Goal: Task Accomplishment & Management: Manage account settings

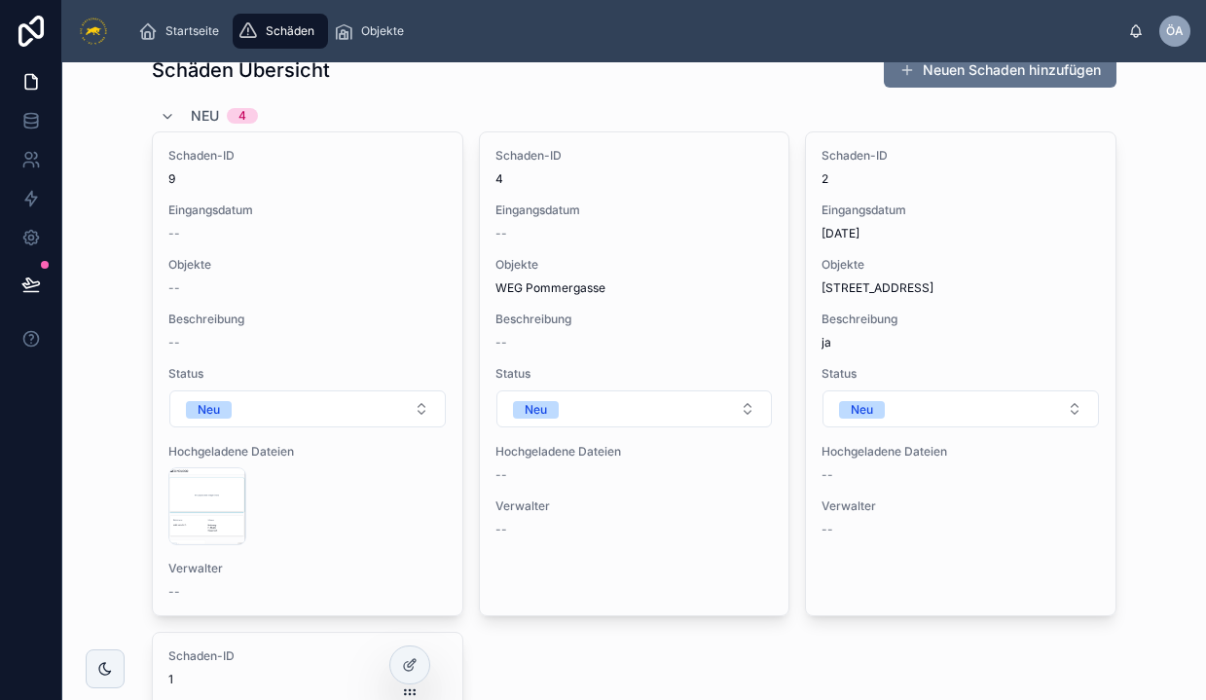
scroll to position [25, 0]
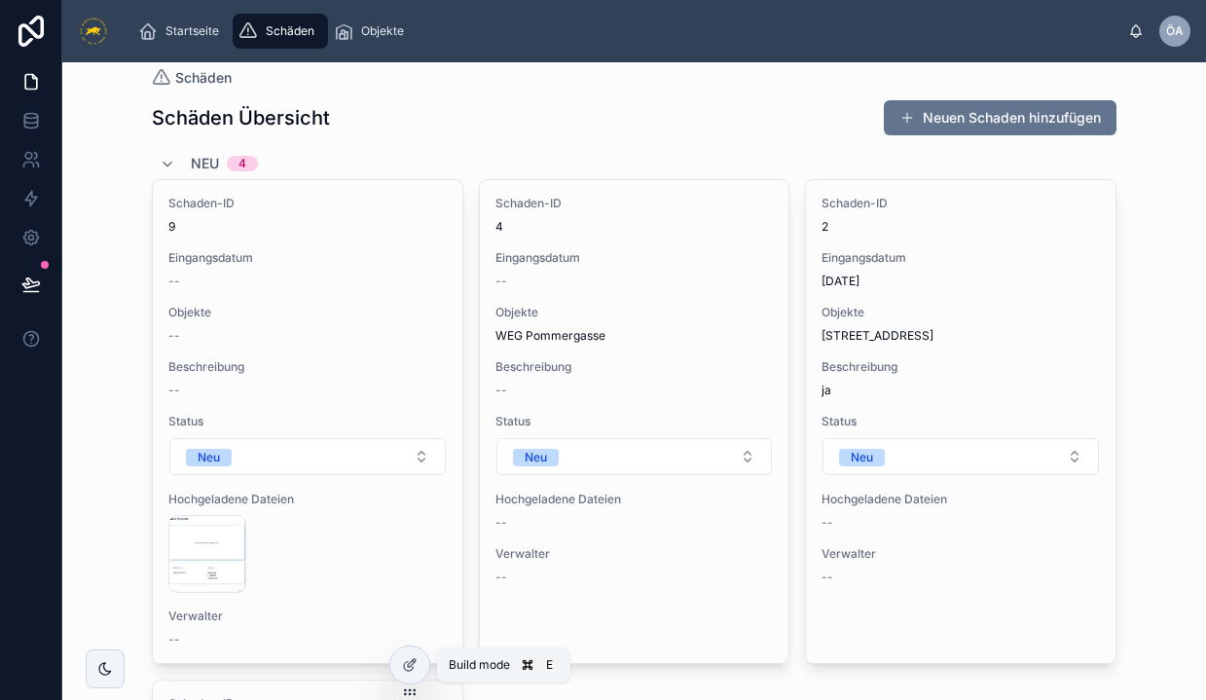
click at [409, 660] on icon at bounding box center [410, 665] width 16 height 16
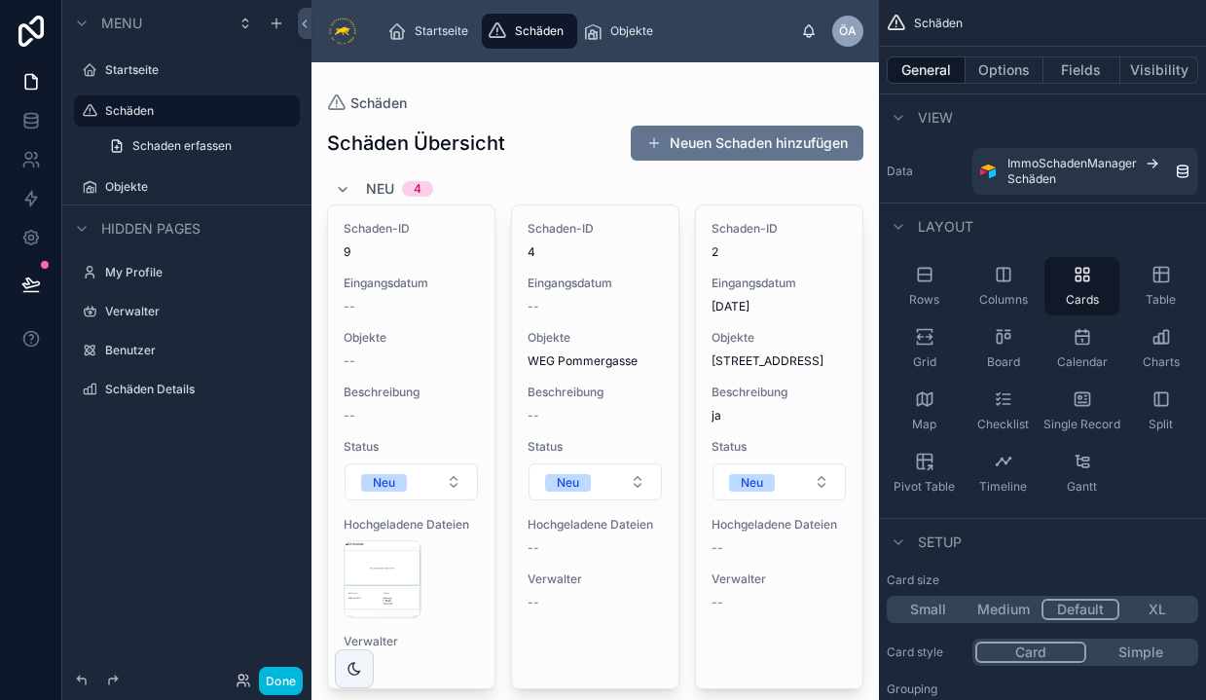
scroll to position [0, 0]
click at [615, 28] on span "Objekte" at bounding box center [631, 31] width 43 height 16
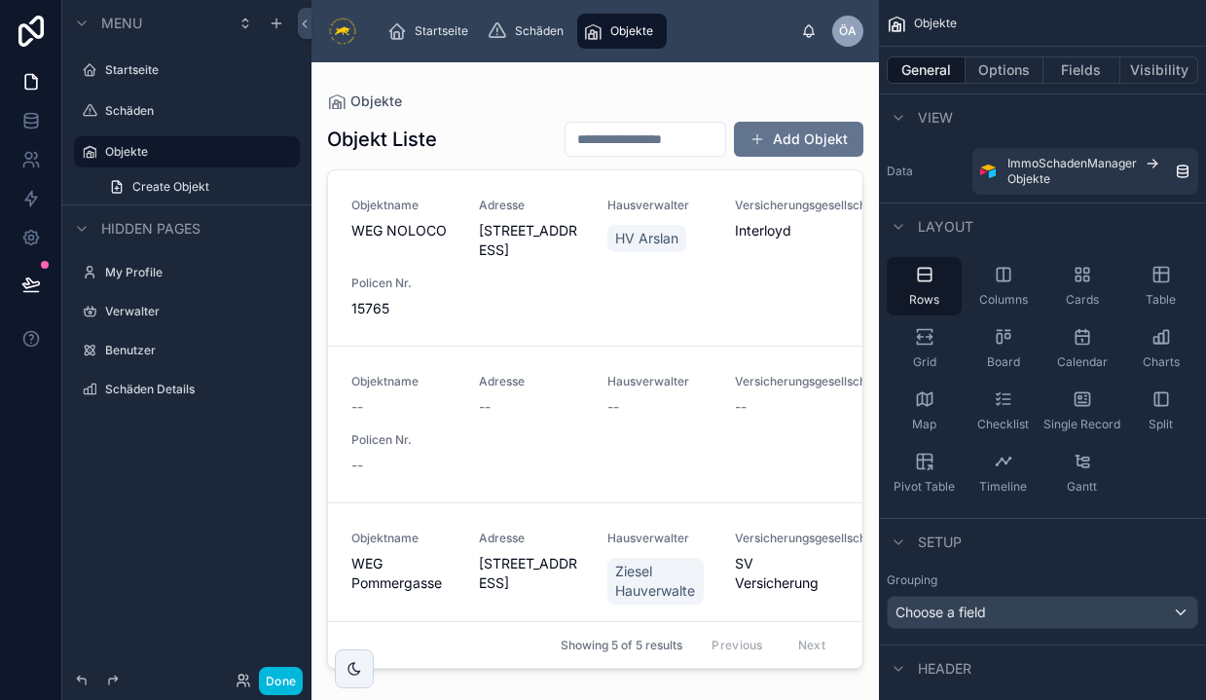
click at [510, 252] on div at bounding box center [594, 369] width 567 height 614
click at [522, 309] on div "Objektname WEG NOLOCO Adresse [STREET_ADDRESS][GEOGRAPHIC_DATA] HV Arslan Versi…" at bounding box center [595, 258] width 488 height 121
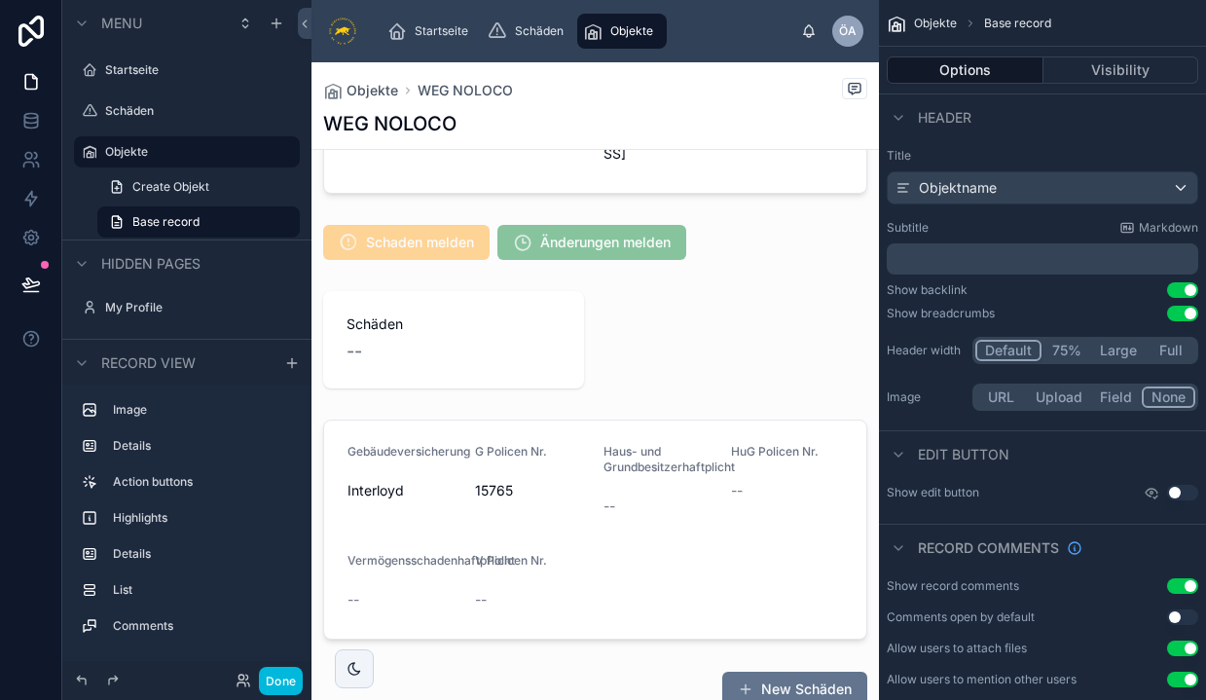
scroll to position [413, 0]
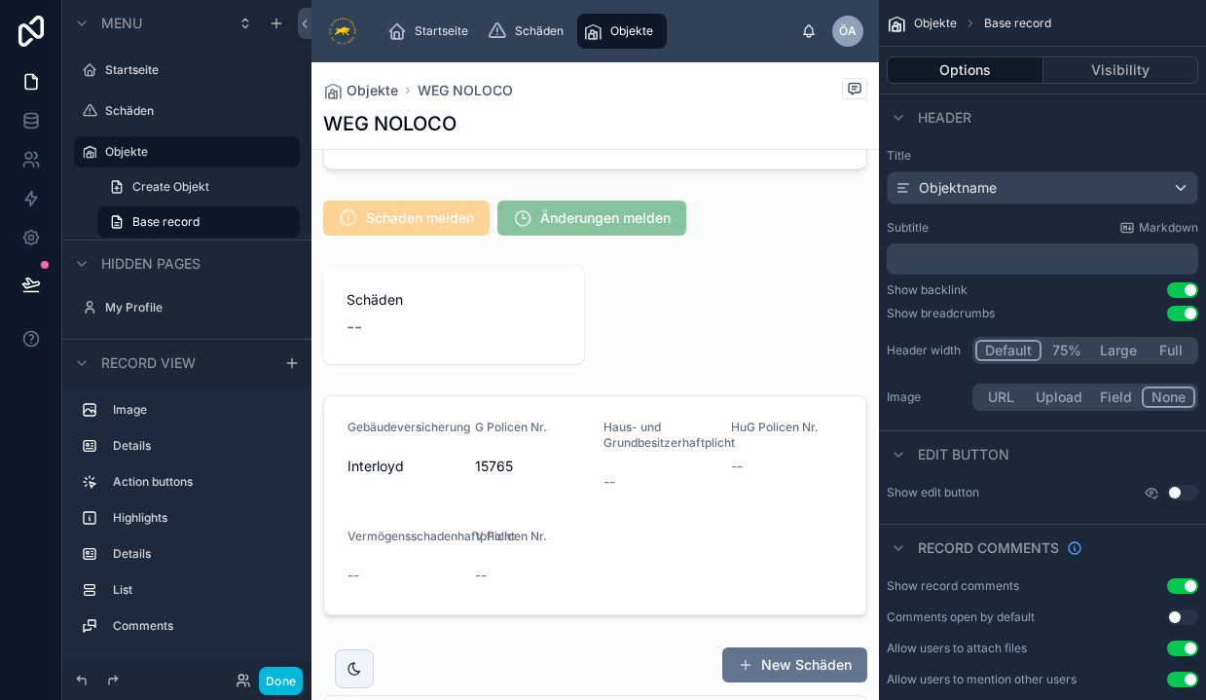
click at [439, 236] on div at bounding box center [594, 218] width 567 height 51
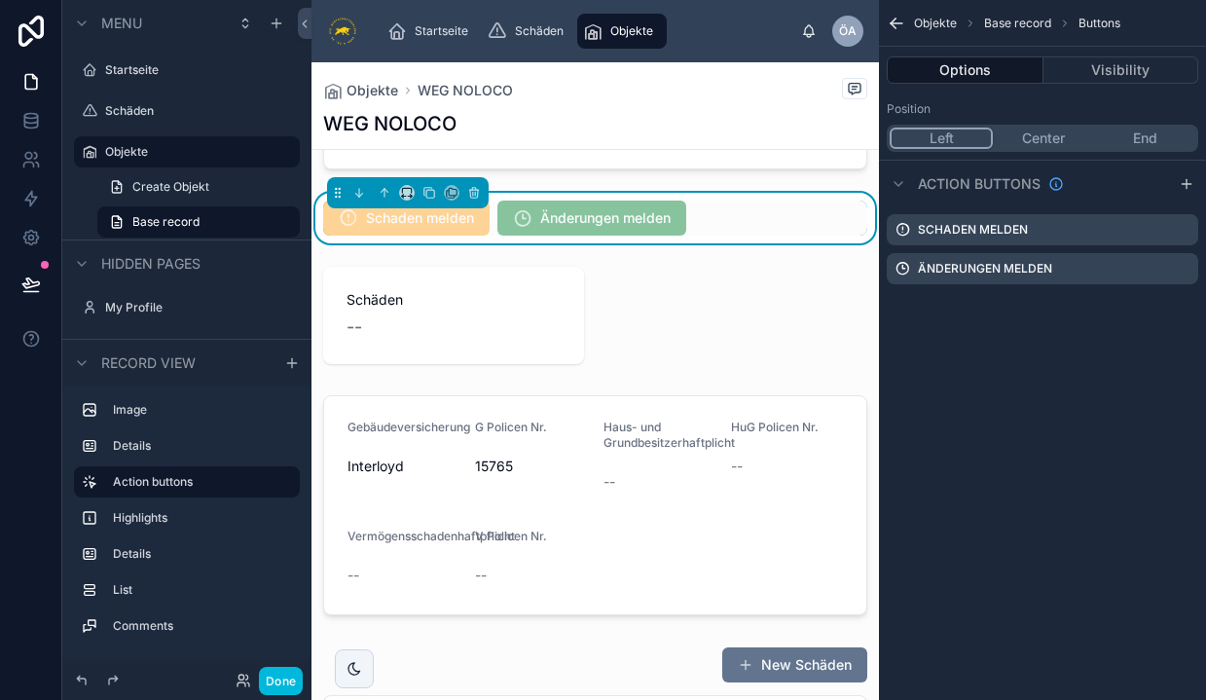
click at [0, 0] on icon "scrollable content" at bounding box center [0, 0] width 0 height 0
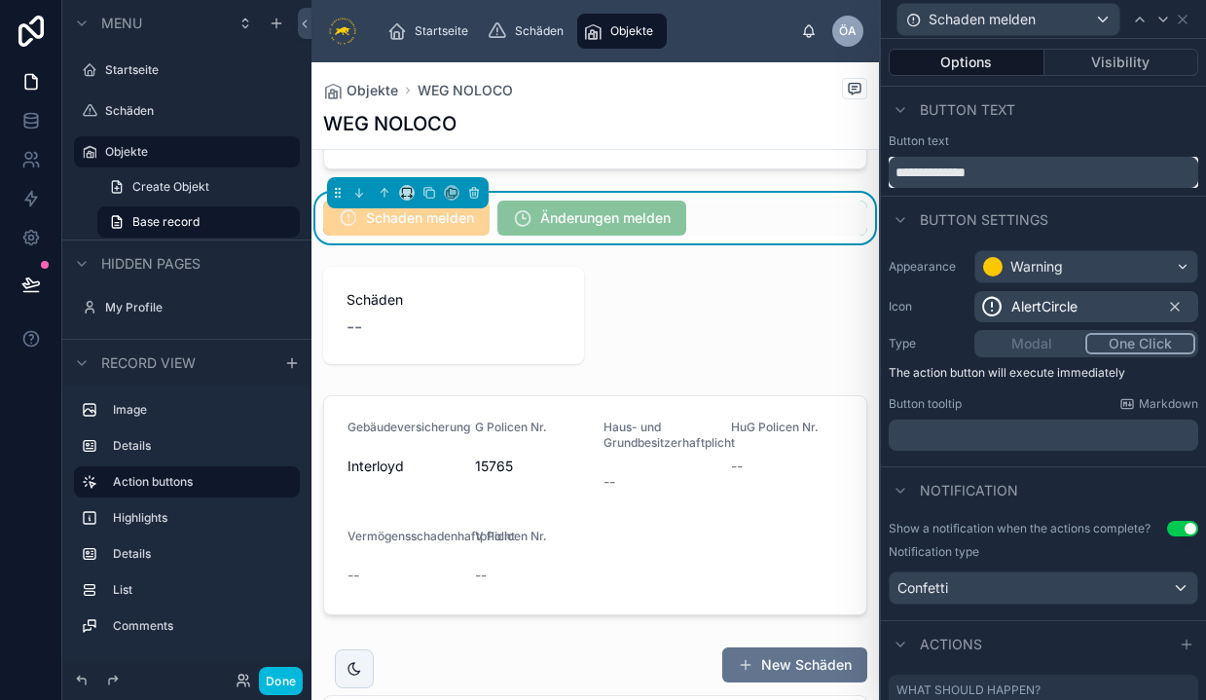
drag, startPoint x: 1006, startPoint y: 170, endPoint x: 958, endPoint y: 176, distance: 49.0
click at [958, 176] on input "**********" at bounding box center [1044, 172] width 310 height 31
type input "**********"
click at [1153, 118] on div "Button text" at bounding box center [1043, 110] width 325 height 47
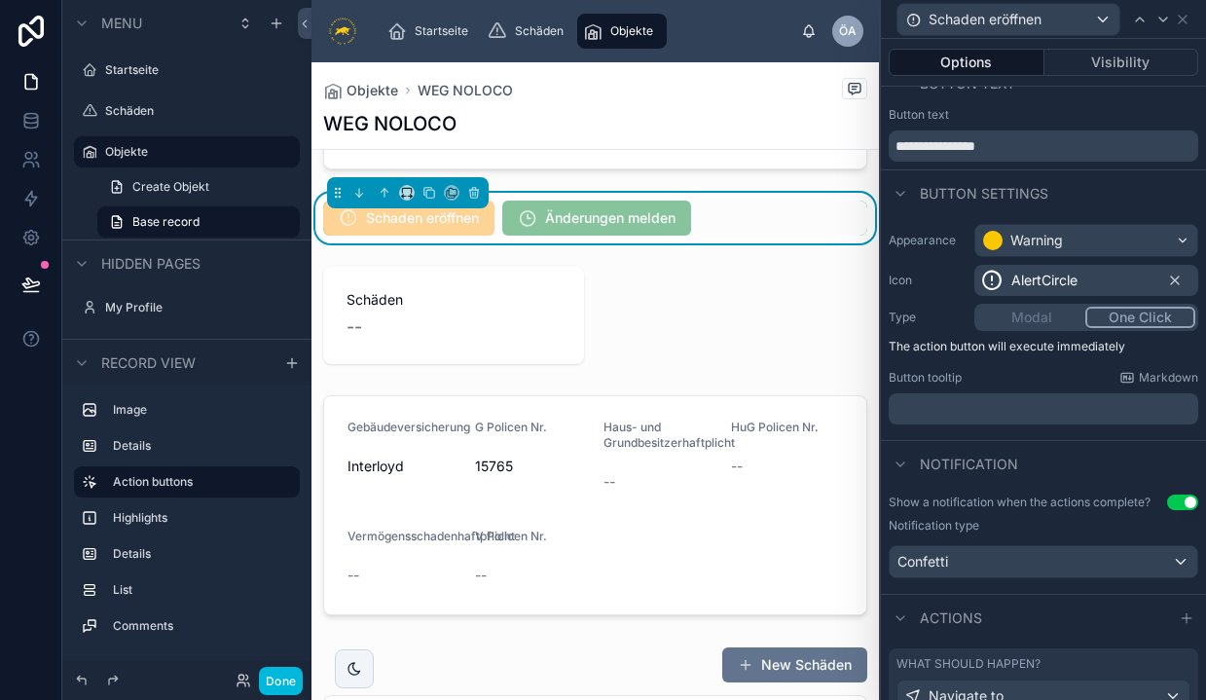
click at [652, 321] on div "No displayable image found Objektname WEG NOLOCO Adresse [STREET_ADDRESS] Schad…" at bounding box center [594, 568] width 567 height 1615
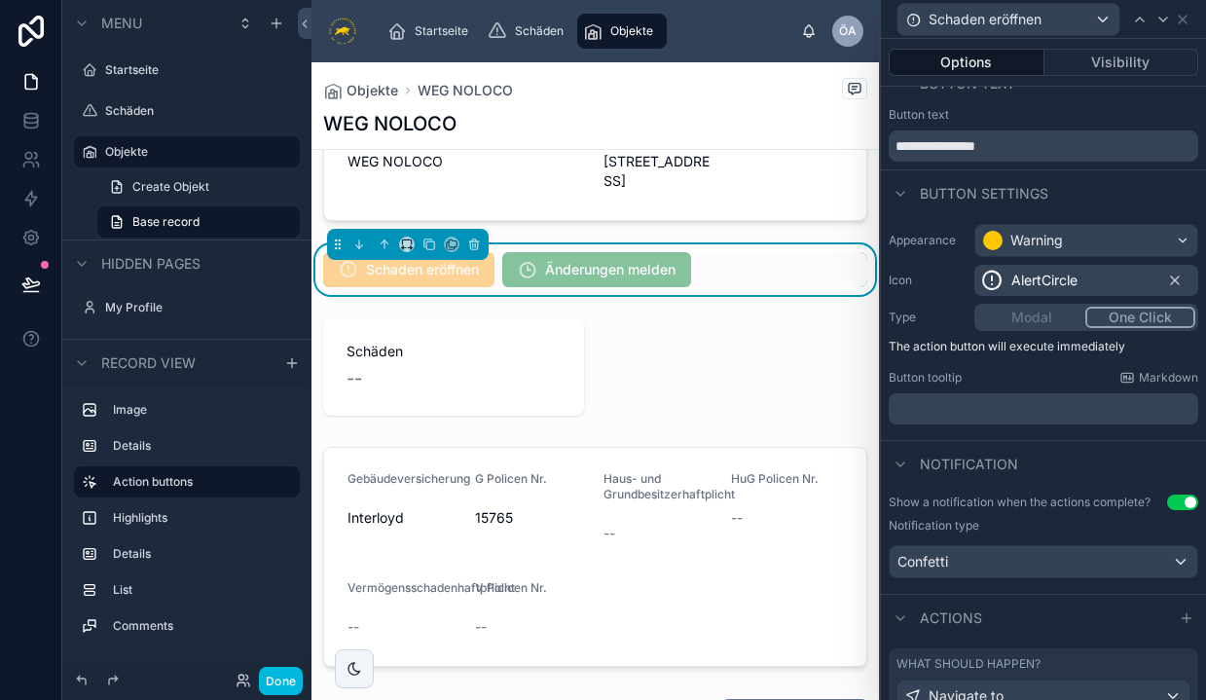
scroll to position [314, 0]
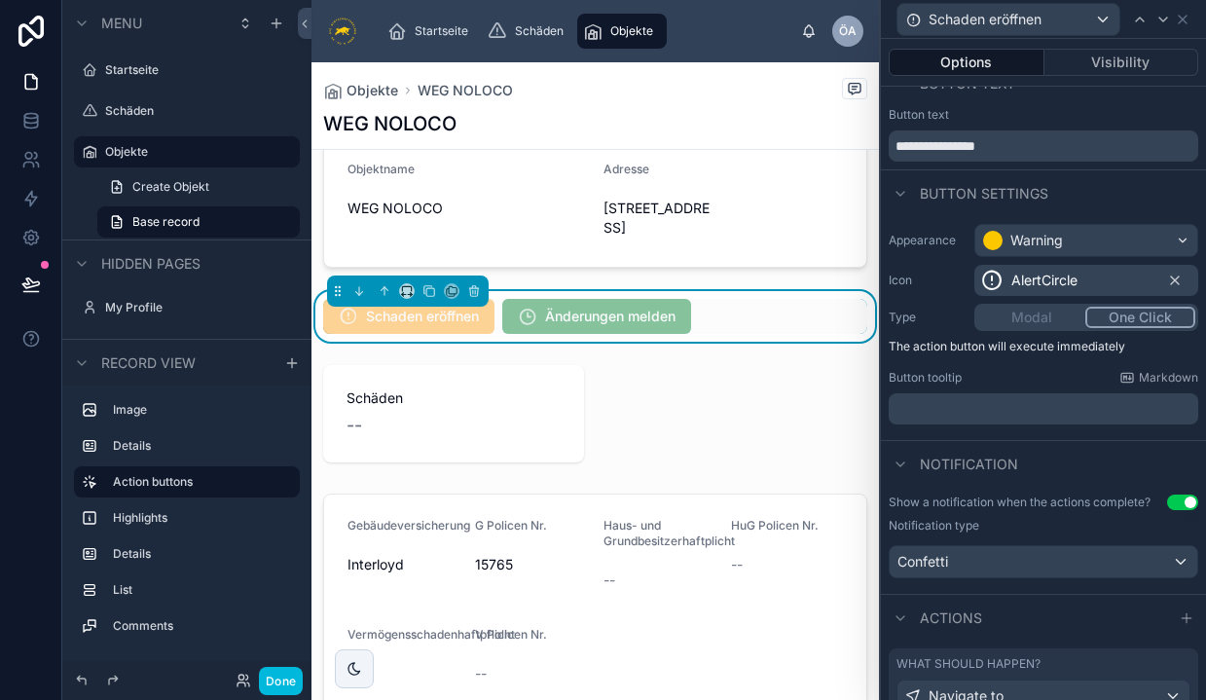
click at [554, 228] on div at bounding box center [594, 202] width 567 height 146
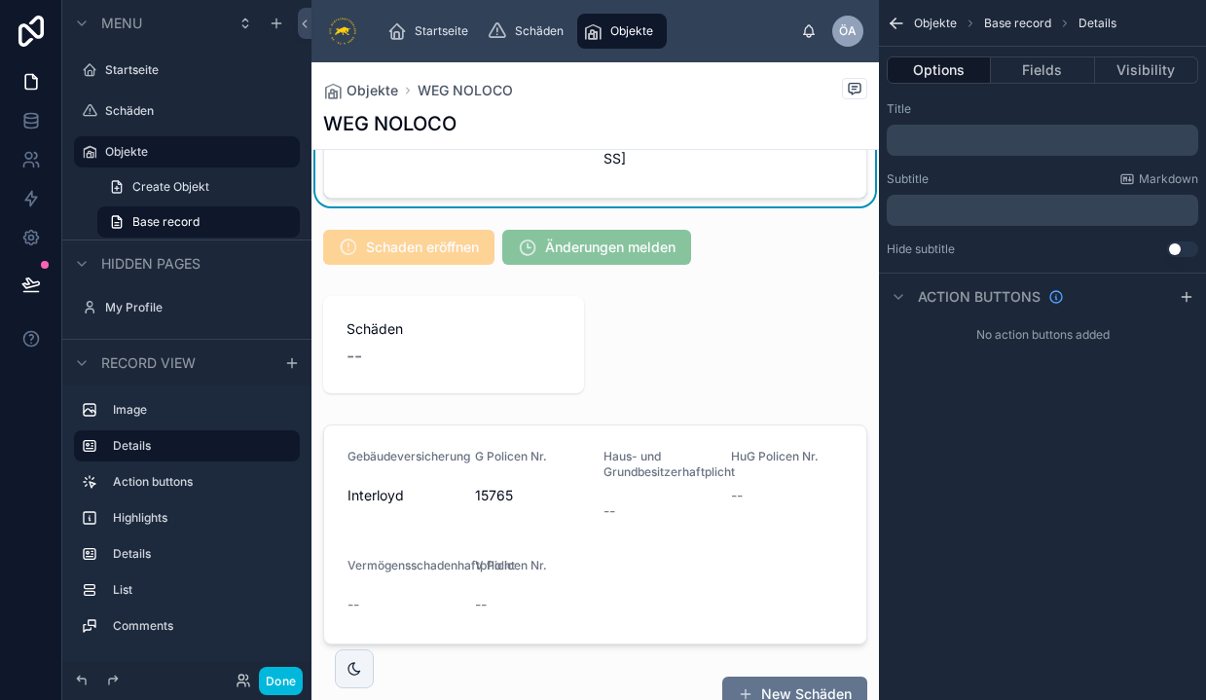
scroll to position [385, 0]
click at [448, 271] on div at bounding box center [594, 245] width 567 height 51
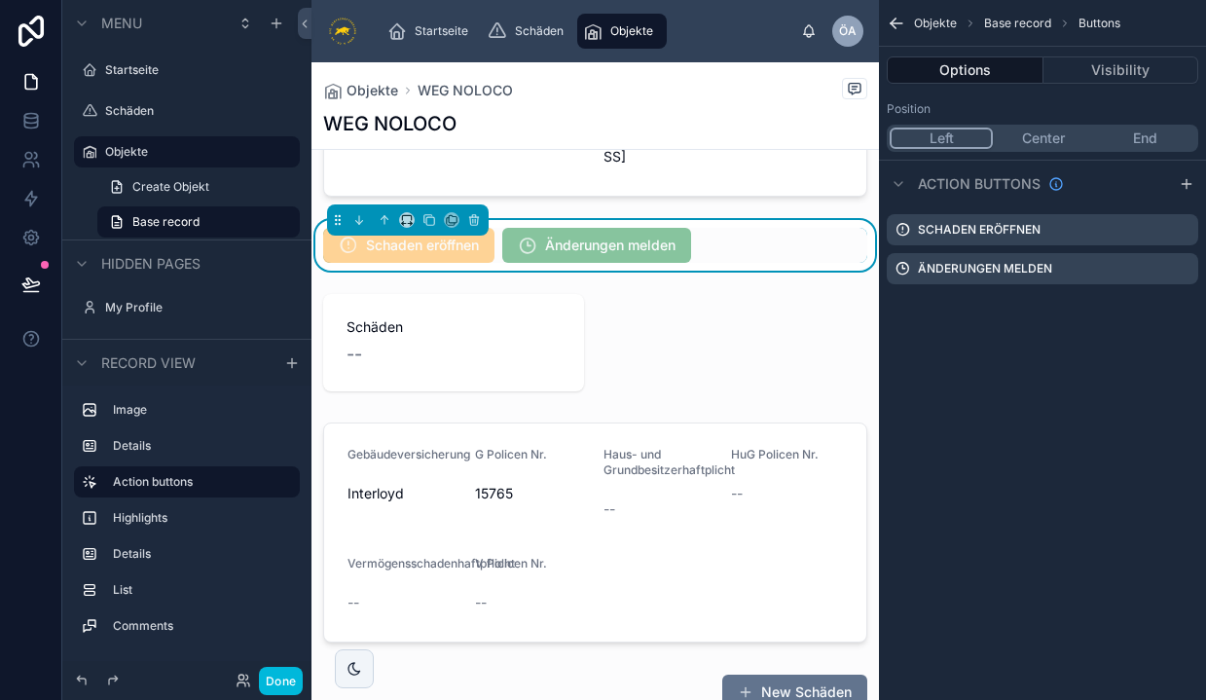
click at [0, 0] on icon "scrollable content" at bounding box center [0, 0] width 0 height 0
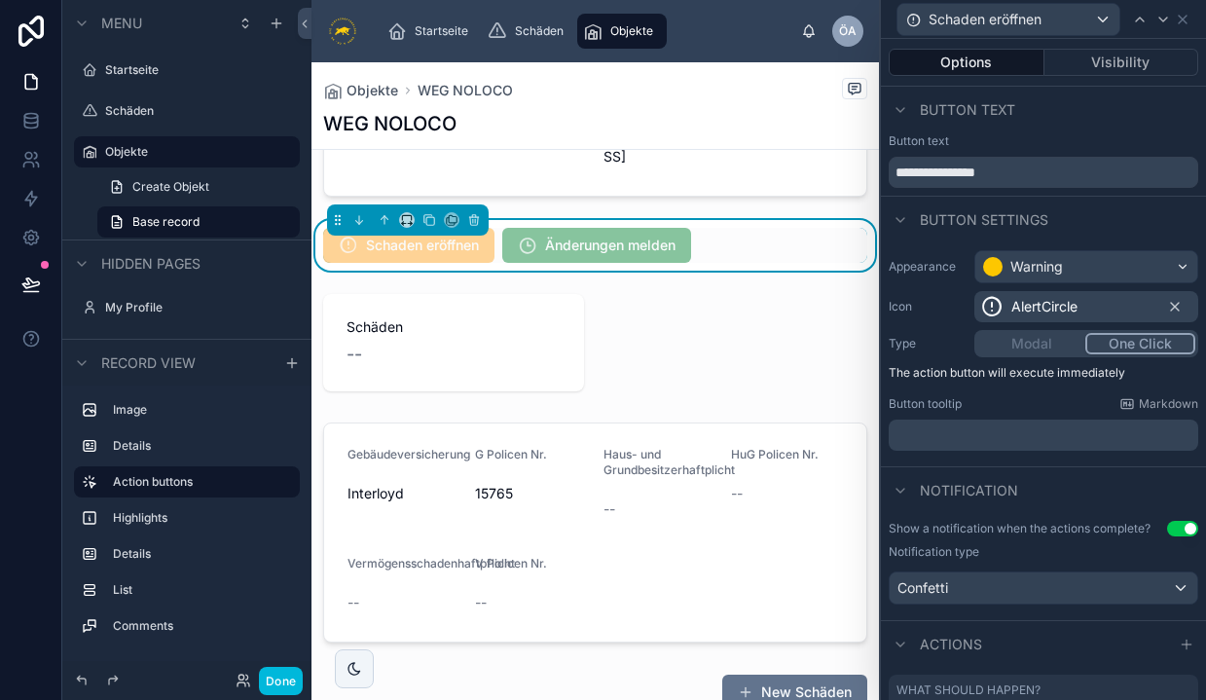
click at [1081, 262] on div "Warning" at bounding box center [1086, 266] width 222 height 31
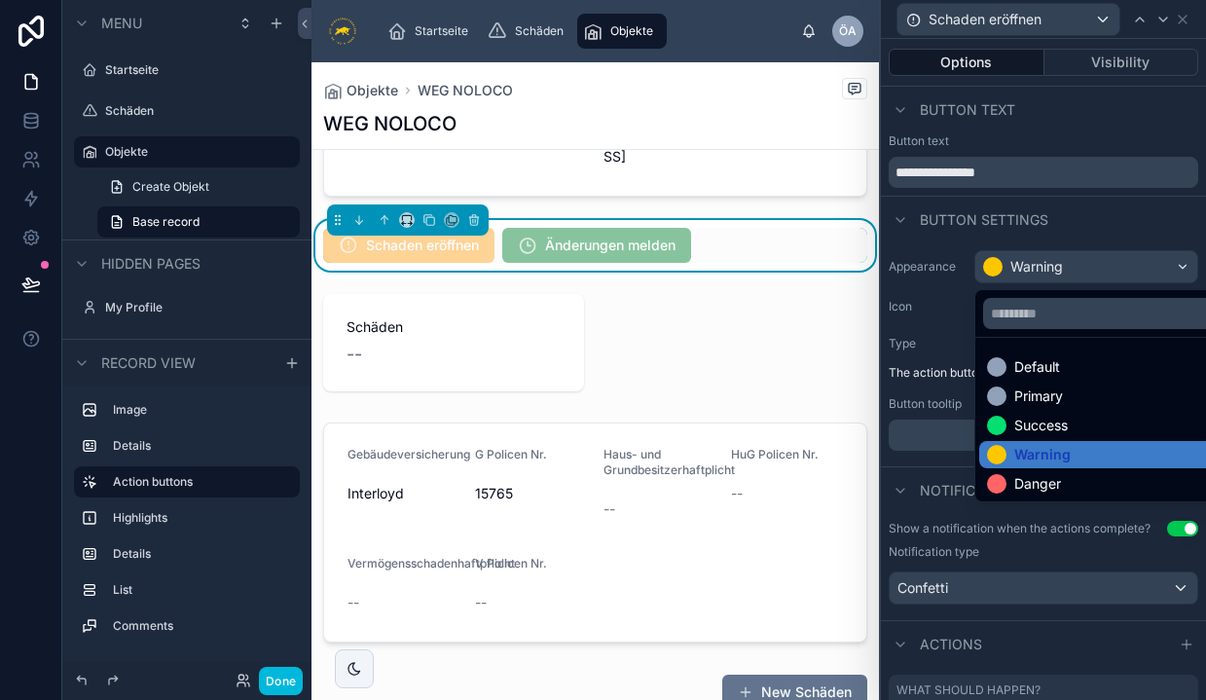
click at [1016, 487] on div "Danger" at bounding box center [1037, 483] width 47 height 19
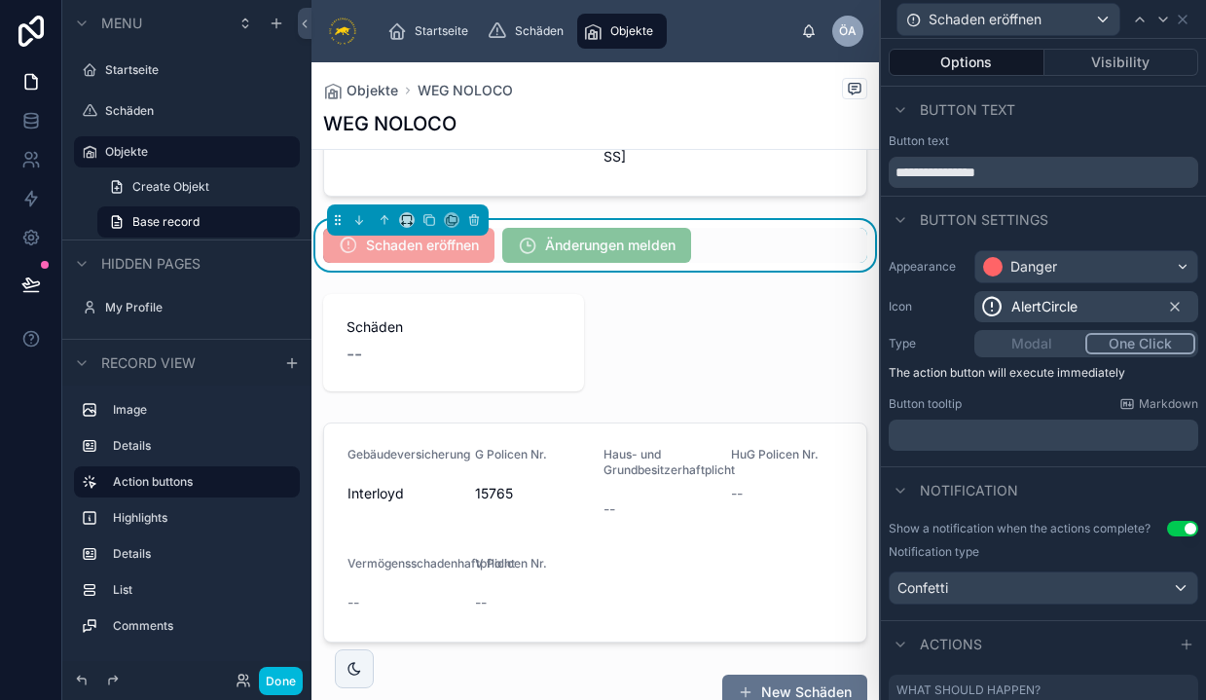
click at [651, 315] on div "No displayable image found Objektname WEG NOLOCO Adresse [STREET_ADDRESS] Schad…" at bounding box center [594, 595] width 567 height 1615
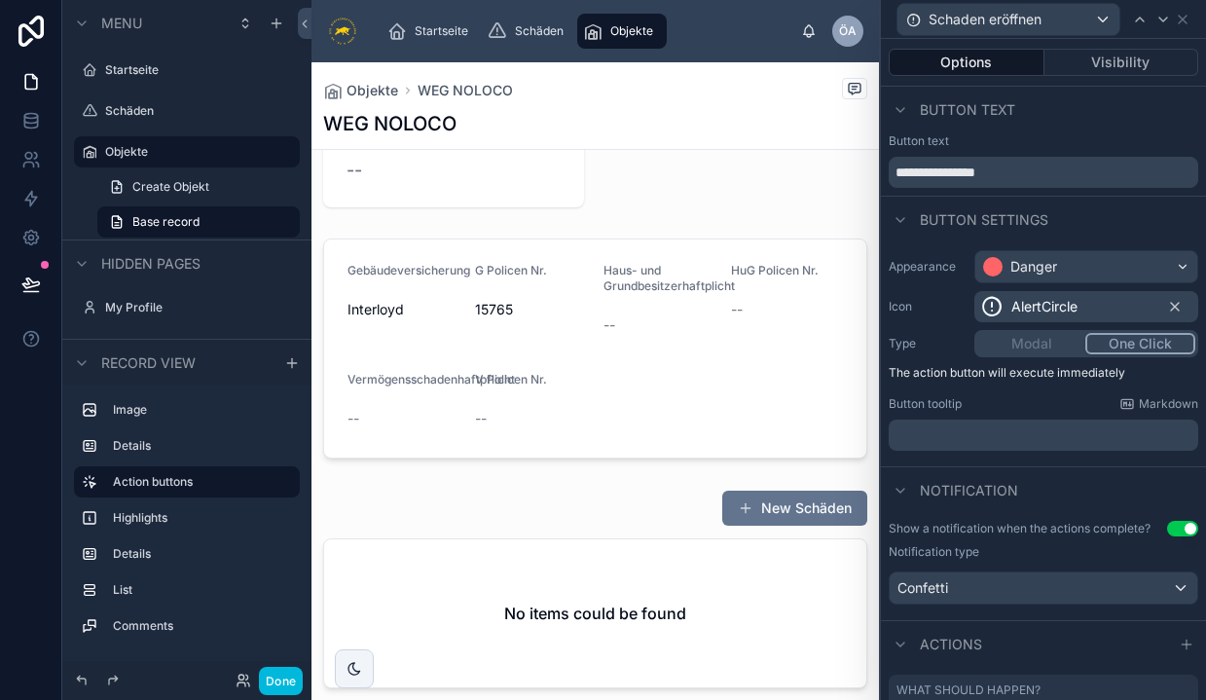
scroll to position [570, 0]
click at [781, 524] on div at bounding box center [594, 592] width 567 height 222
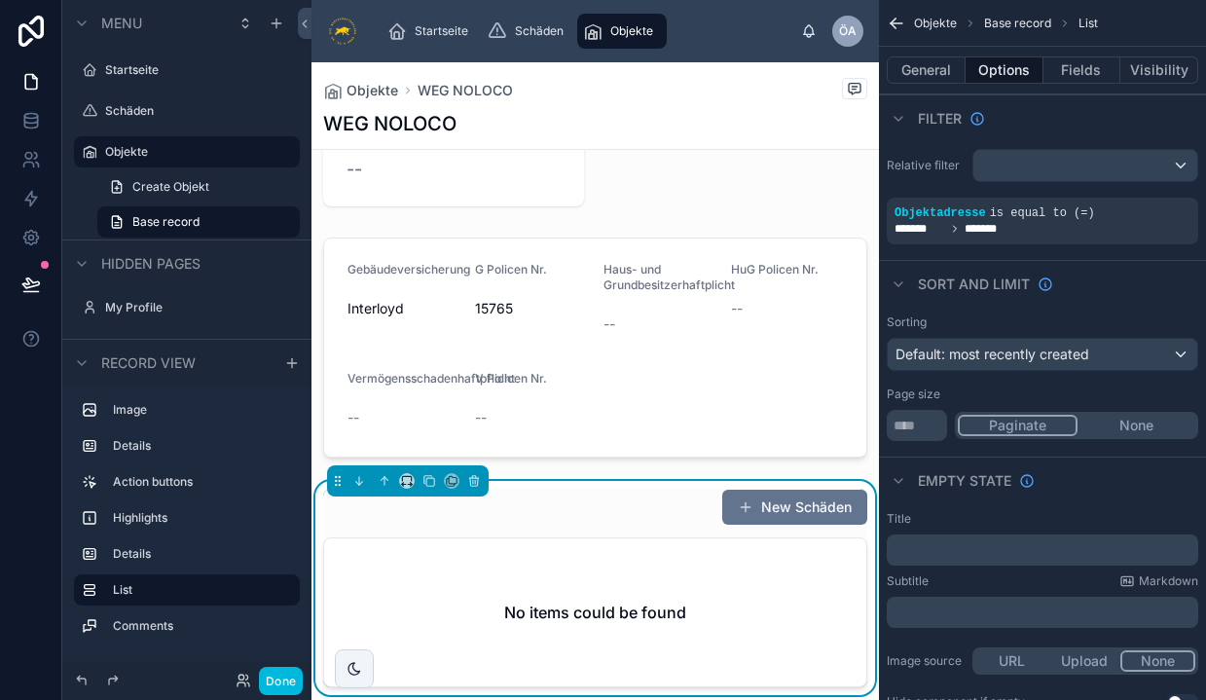
click at [781, 524] on button "New Schäden" at bounding box center [794, 507] width 145 height 35
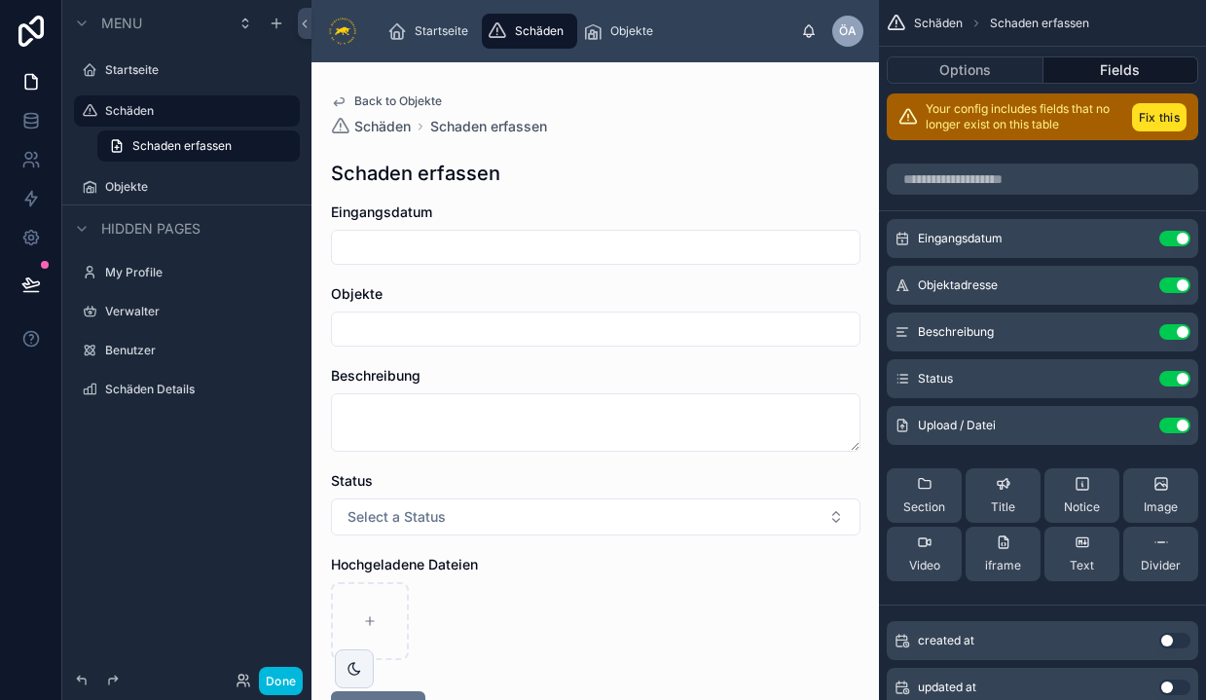
click at [381, 101] on span "Back to Objekte" at bounding box center [398, 101] width 88 height 16
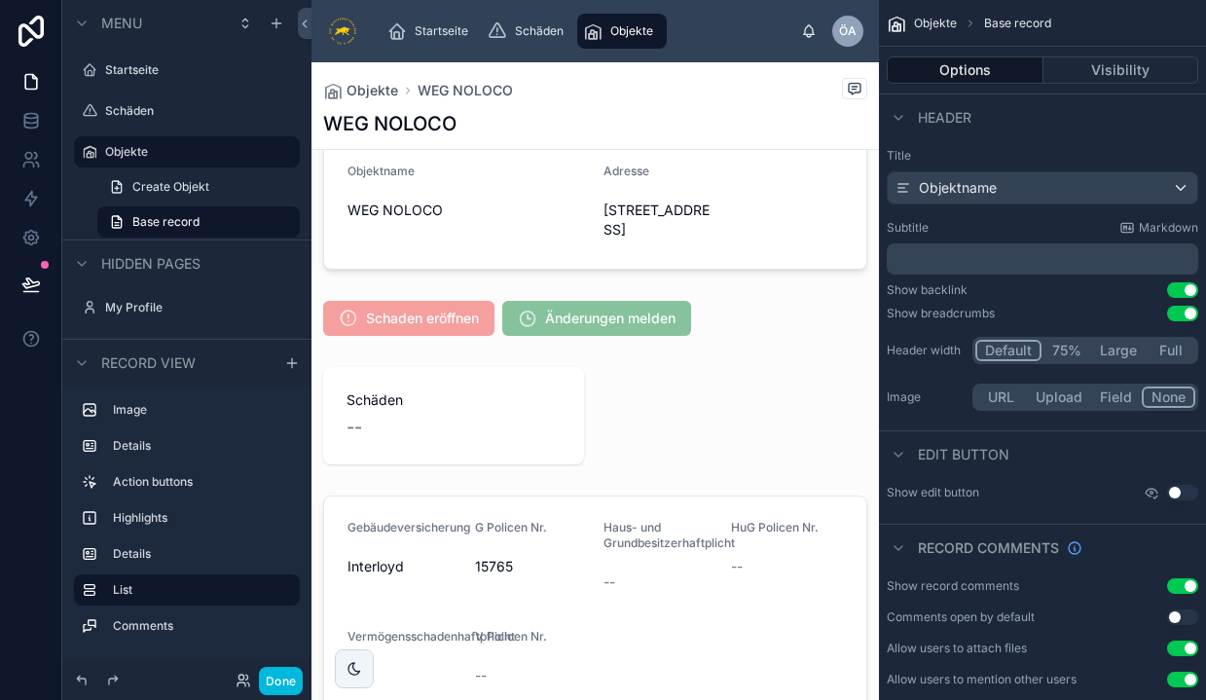
scroll to position [328, 0]
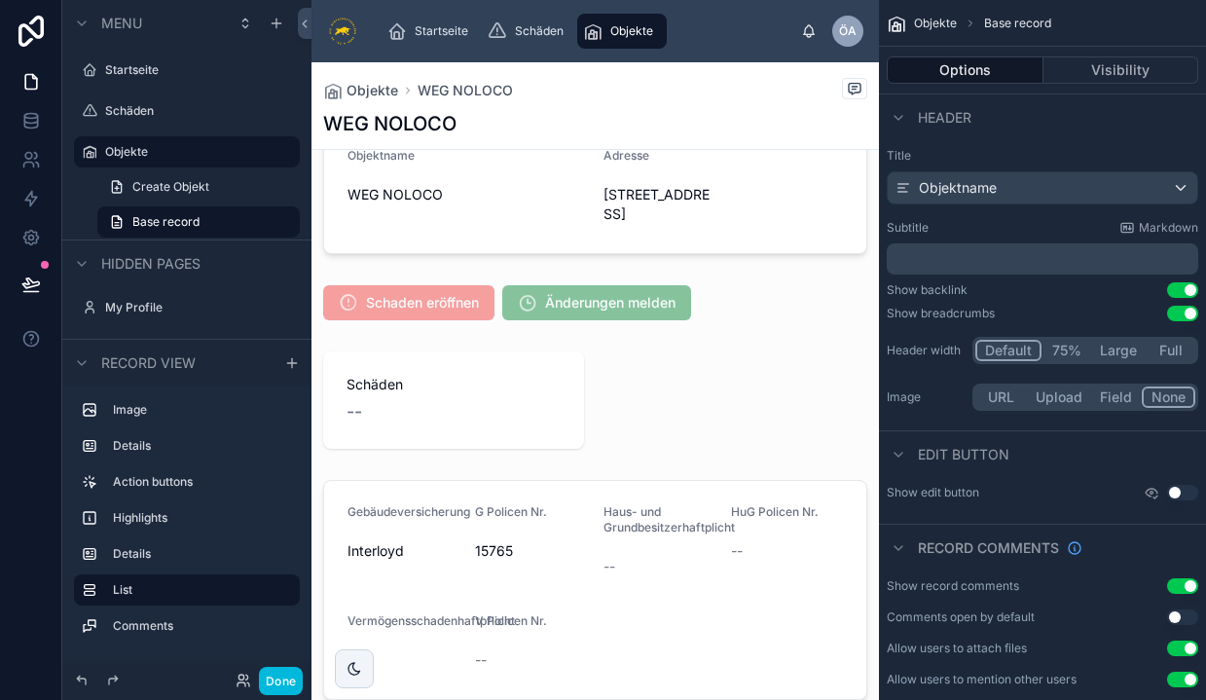
click at [396, 324] on div at bounding box center [594, 302] width 567 height 51
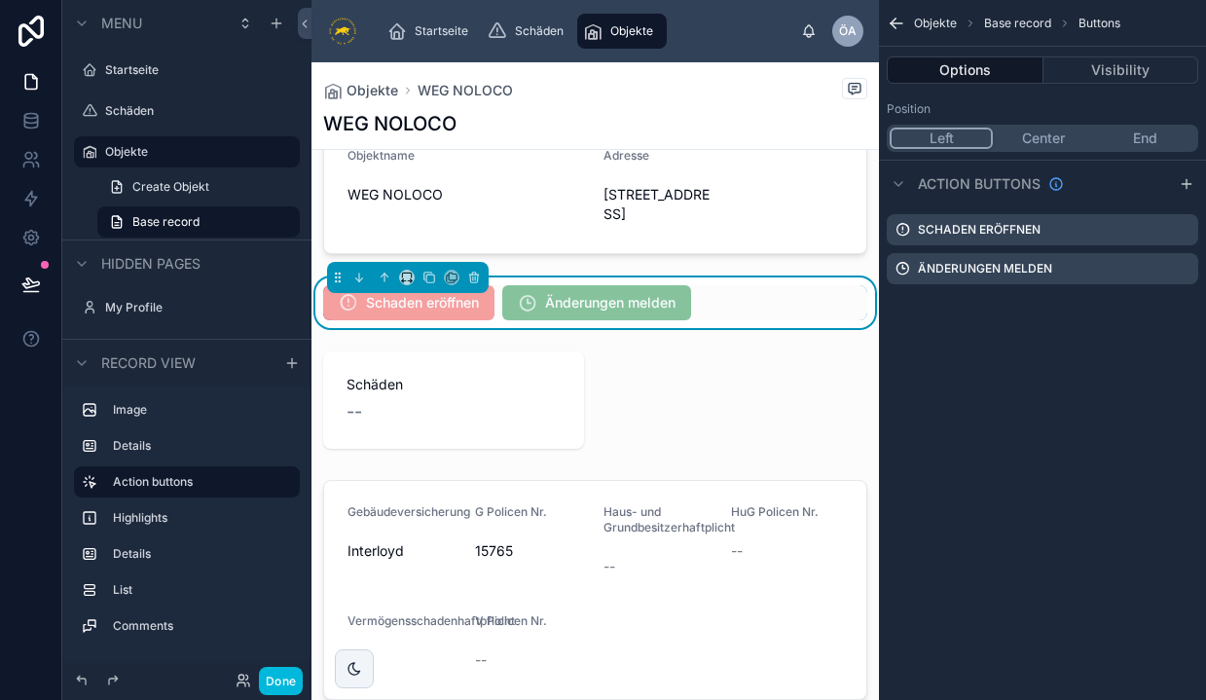
click at [396, 320] on span "Schaden eröffnen" at bounding box center [408, 302] width 171 height 35
click at [0, 0] on icon "scrollable content" at bounding box center [0, 0] width 0 height 0
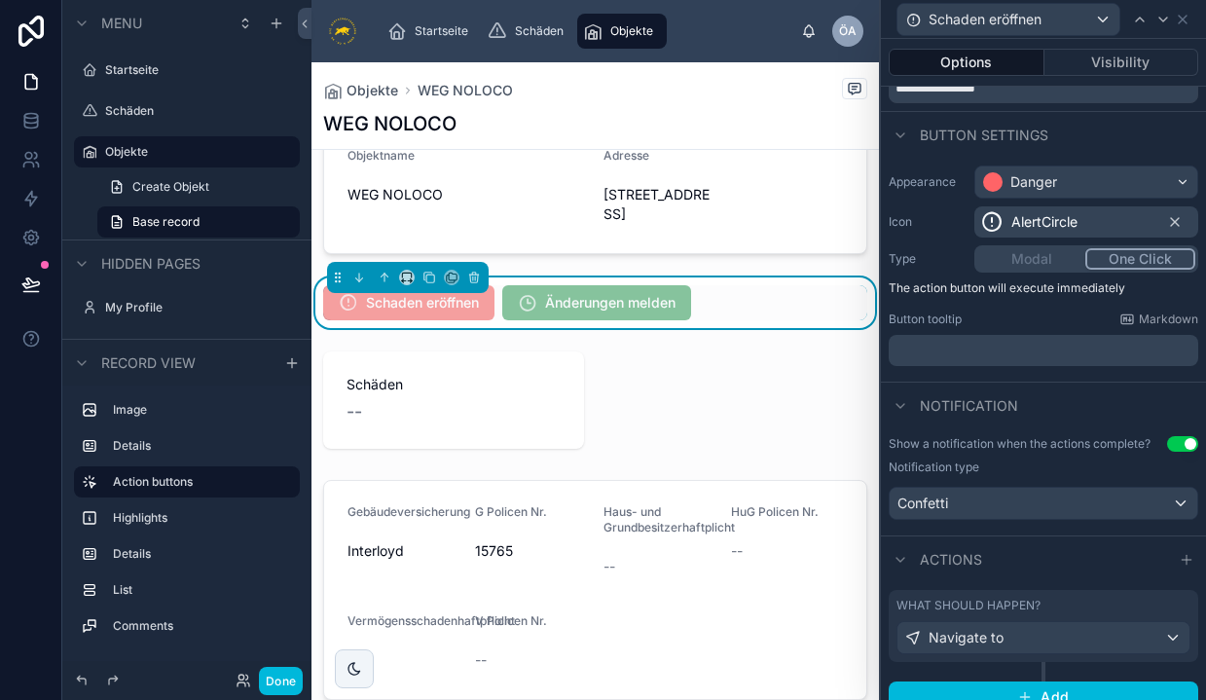
scroll to position [91, 0]
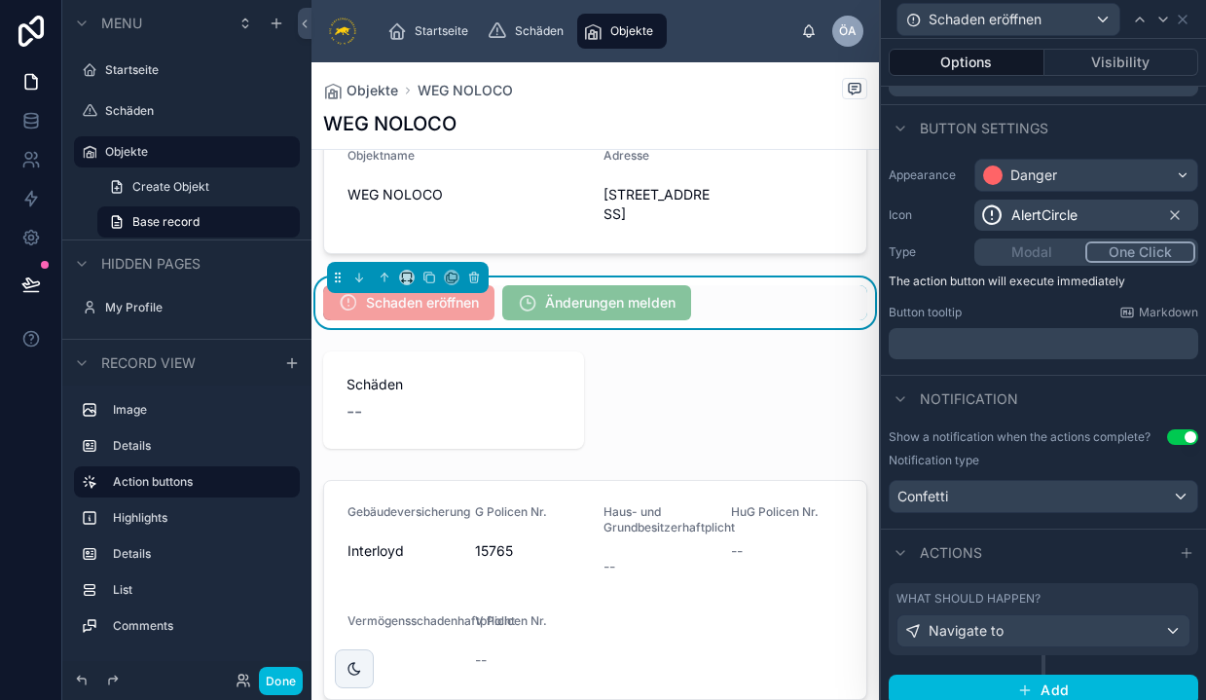
click at [1035, 349] on p "﻿" at bounding box center [1045, 343] width 298 height 19
click at [1030, 404] on div "Notification" at bounding box center [1043, 398] width 325 height 47
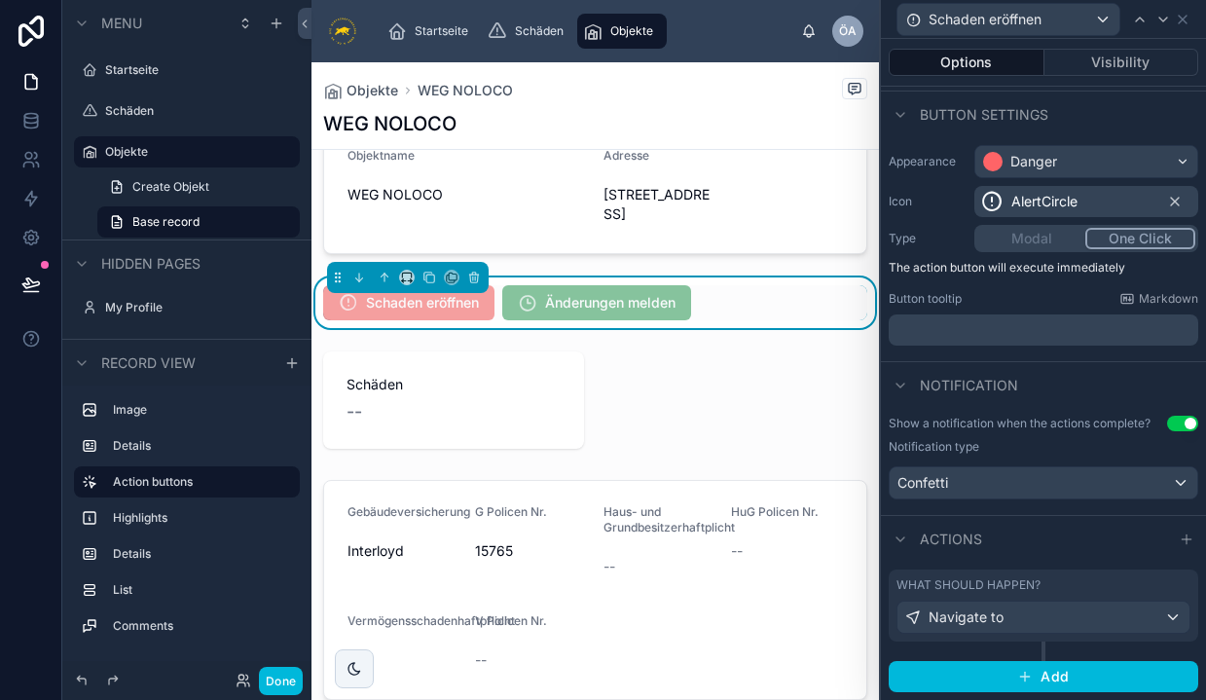
scroll to position [104, 0]
click at [994, 487] on div "Confetti" at bounding box center [1044, 483] width 308 height 31
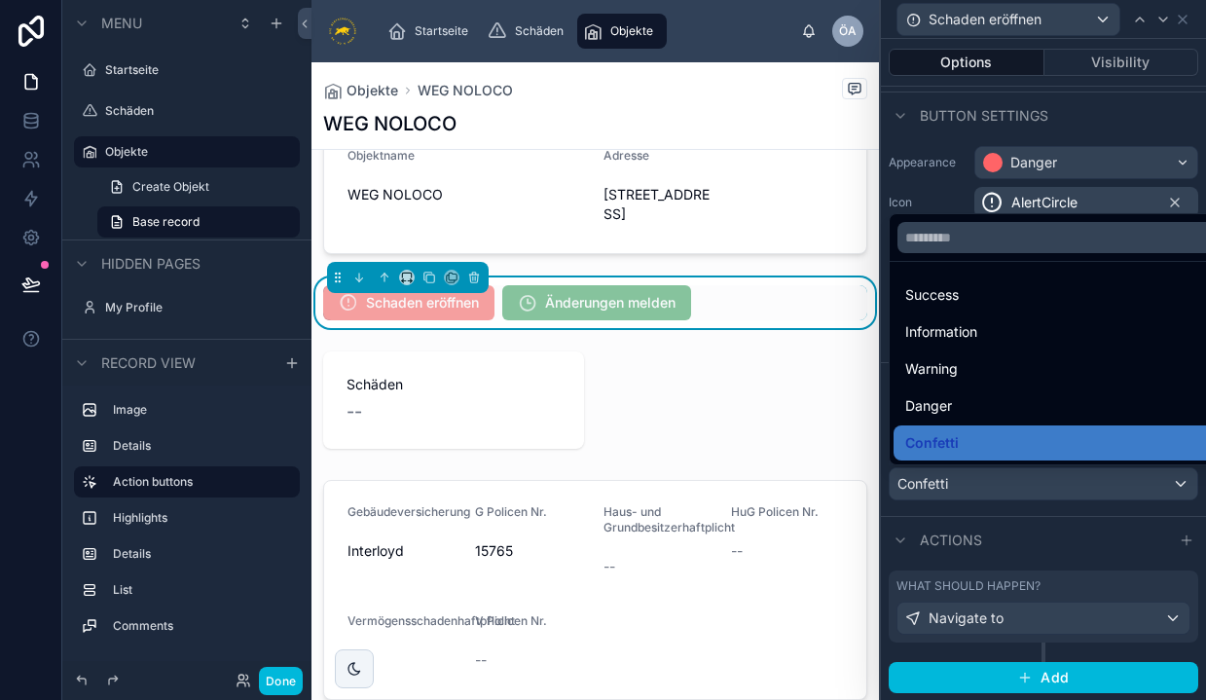
click at [987, 301] on div "Success" at bounding box center [1065, 294] width 321 height 23
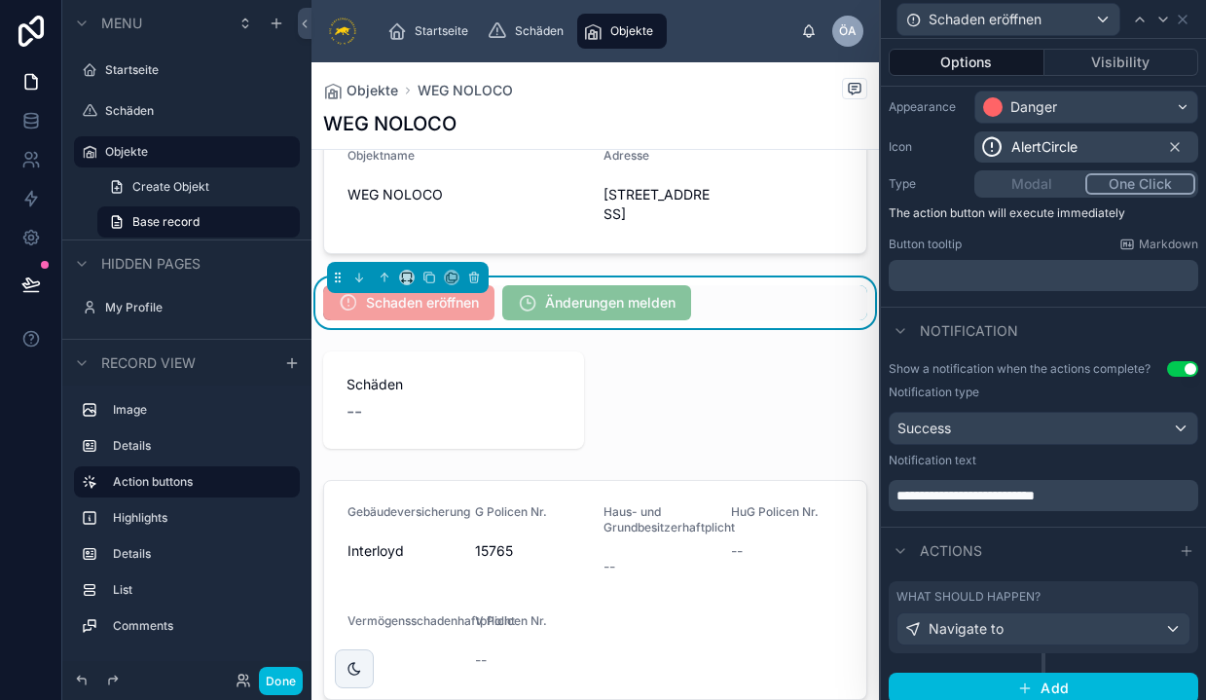
scroll to position [164, 0]
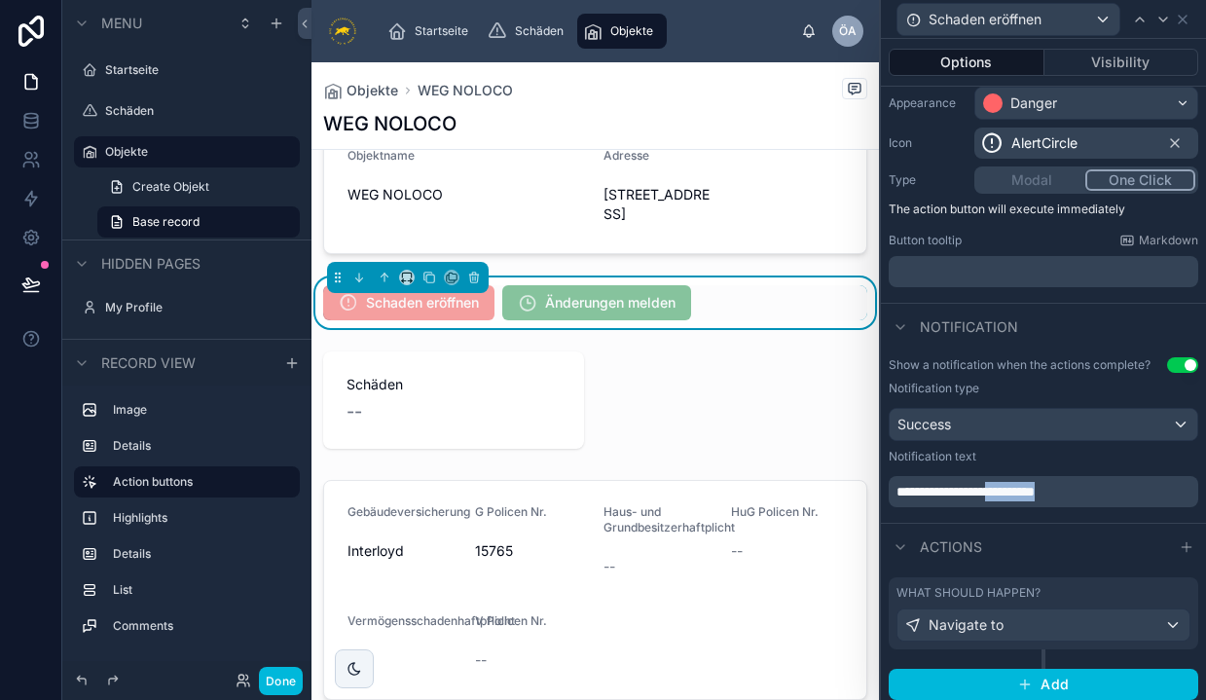
drag, startPoint x: 1110, startPoint y: 489, endPoint x: 1028, endPoint y: 493, distance: 81.9
click at [1028, 493] on p "**********" at bounding box center [1045, 491] width 298 height 19
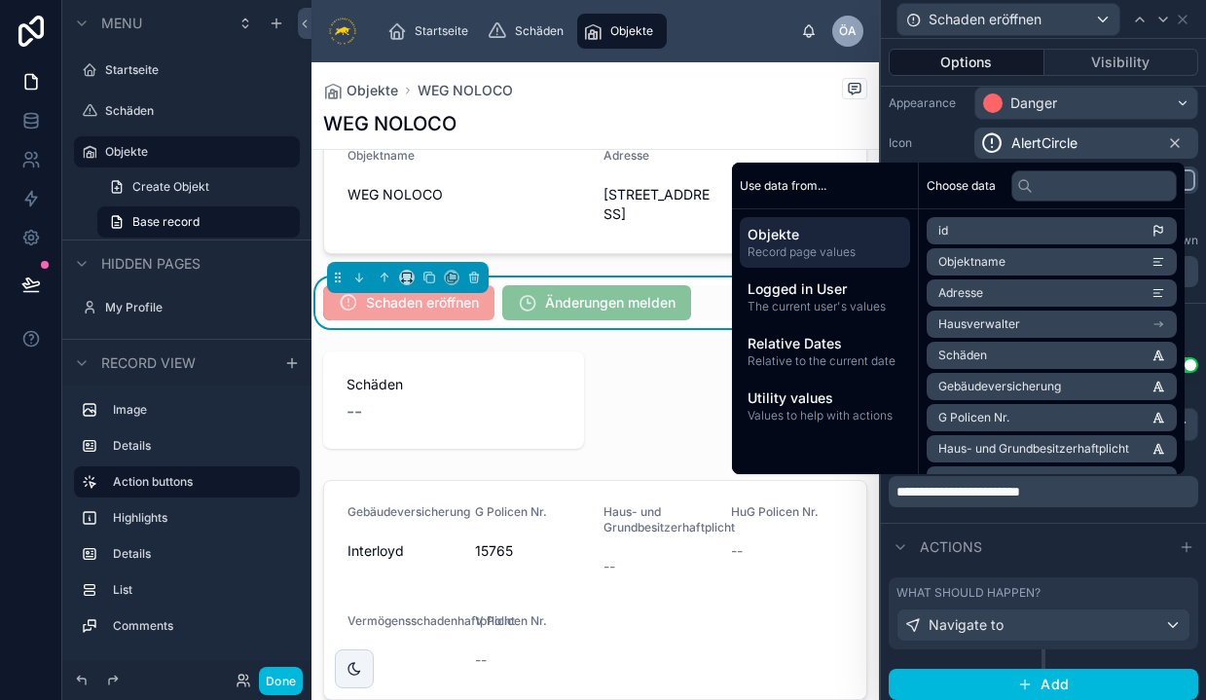
click at [844, 483] on div "No displayable image found Objektname WEG NOLOCO Adresse [STREET_ADDRESS] Schad…" at bounding box center [594, 652] width 567 height 1615
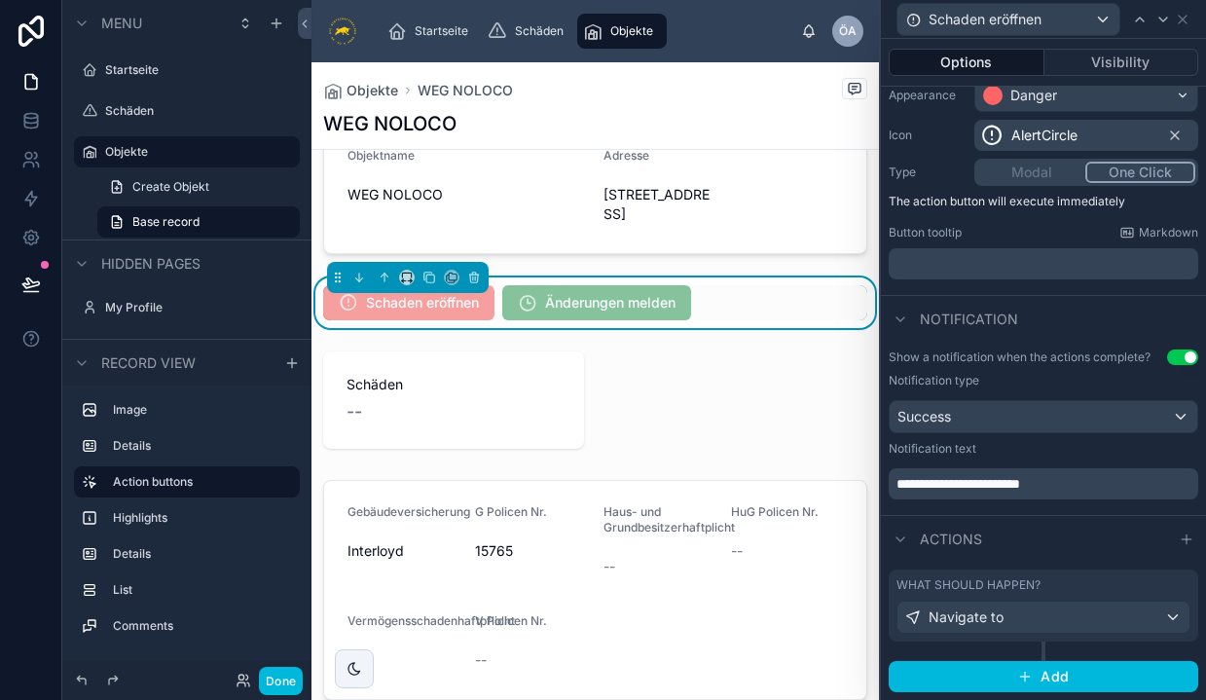
scroll to position [170, 0]
click at [1087, 487] on p "**********" at bounding box center [1045, 484] width 298 height 19
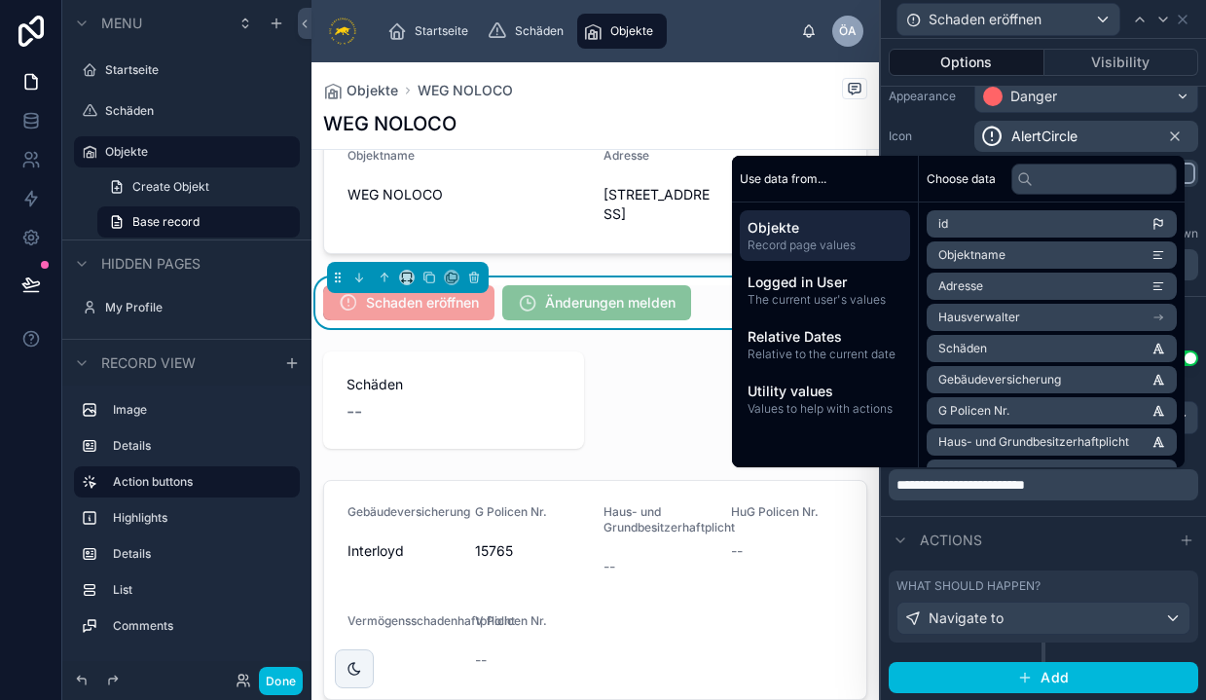
click at [656, 370] on div "No displayable image found Objektname WEG NOLOCO Adresse [STREET_ADDRESS] Schad…" at bounding box center [594, 652] width 567 height 1615
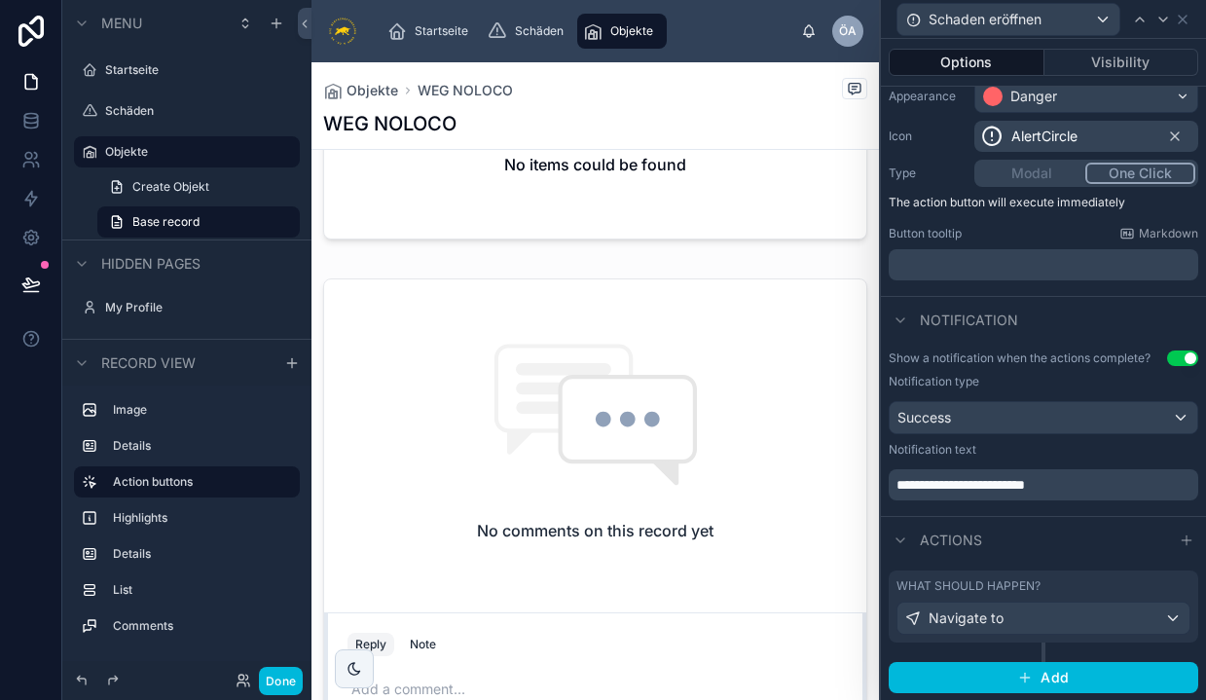
scroll to position [0, 0]
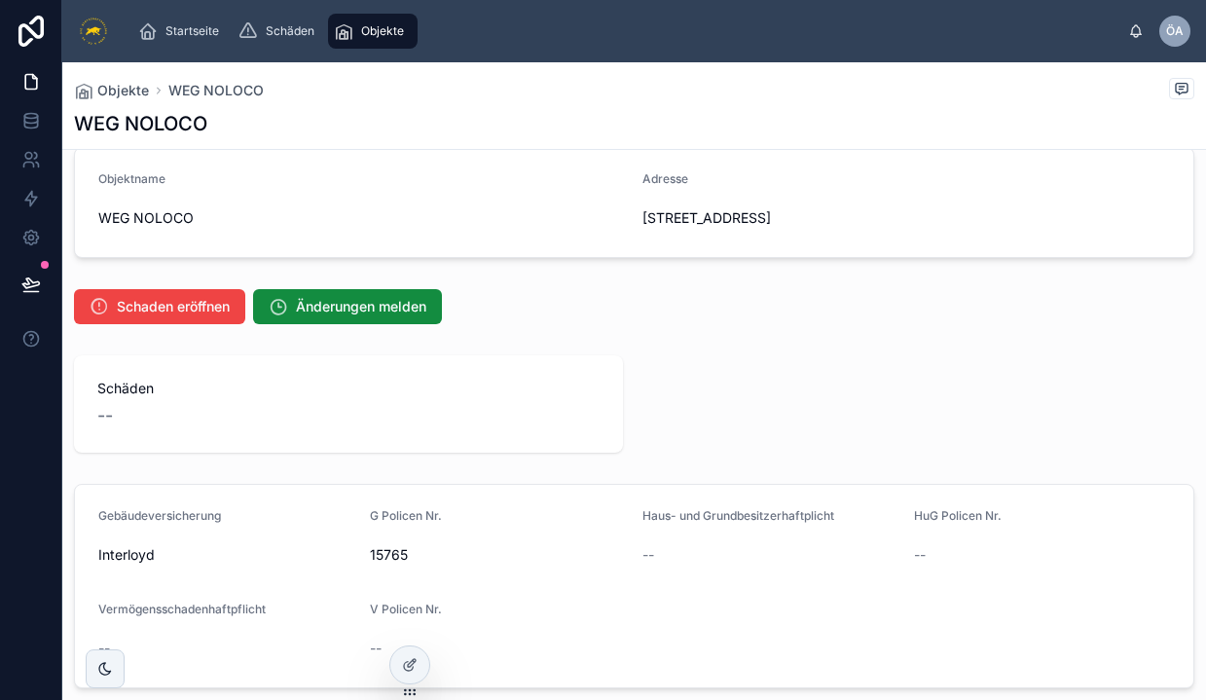
click at [429, 206] on div "WEG NOLOCO" at bounding box center [362, 217] width 529 height 31
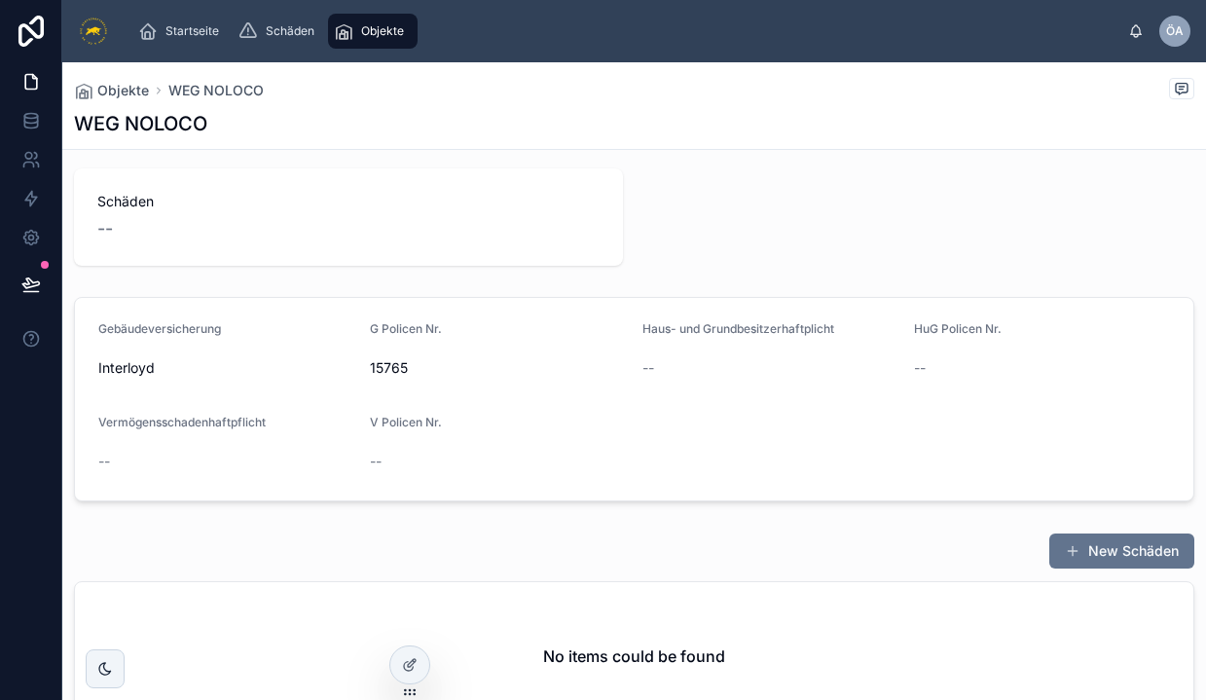
scroll to position [255, 0]
click at [429, 353] on div "15765" at bounding box center [498, 364] width 256 height 31
click at [415, 444] on div "--" at bounding box center [498, 458] width 256 height 31
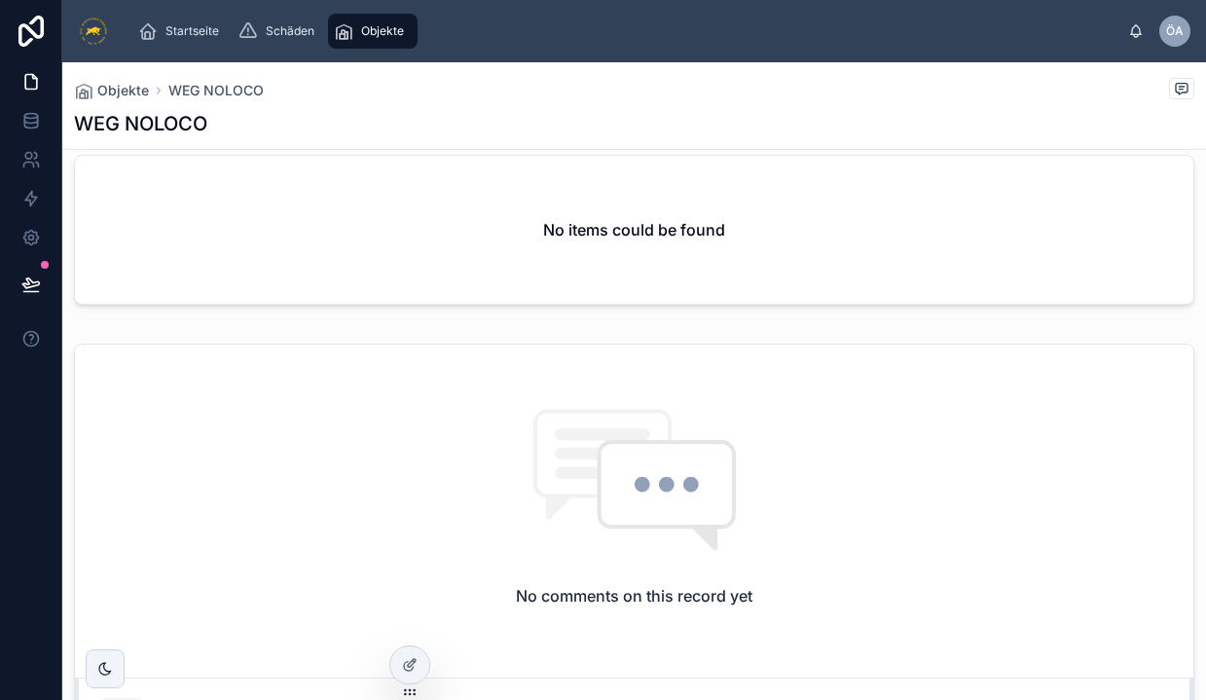
scroll to position [693, 0]
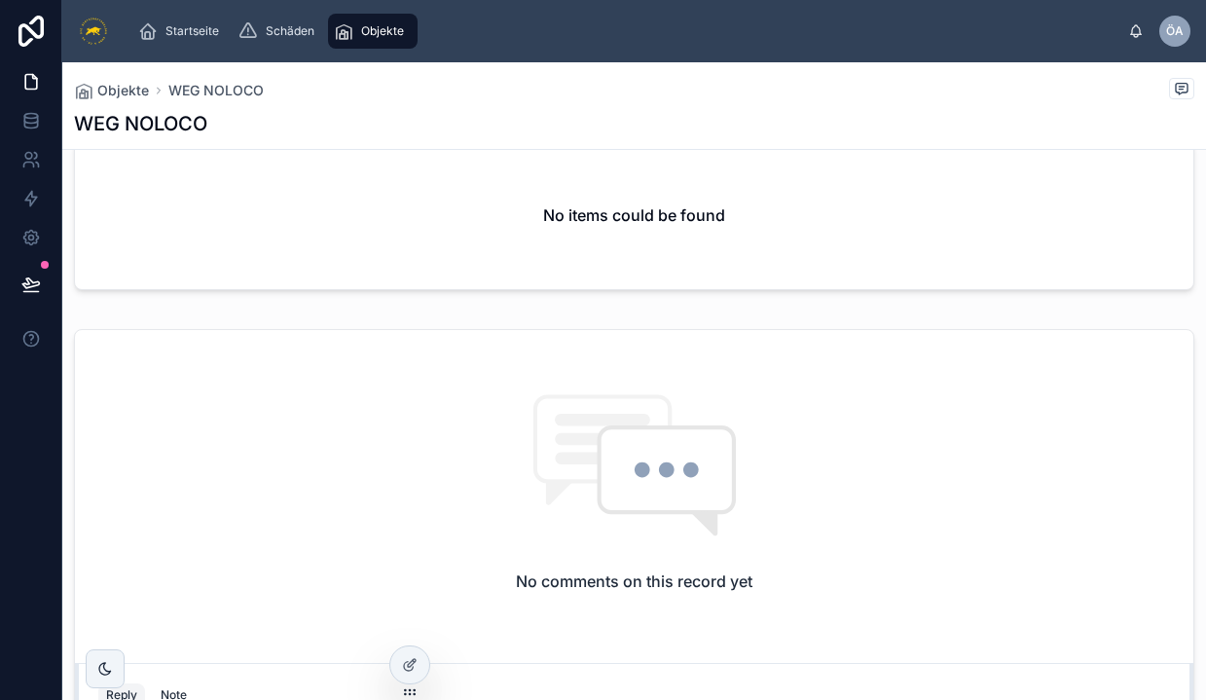
click at [570, 247] on div "No items could be found" at bounding box center [634, 215] width 1118 height 148
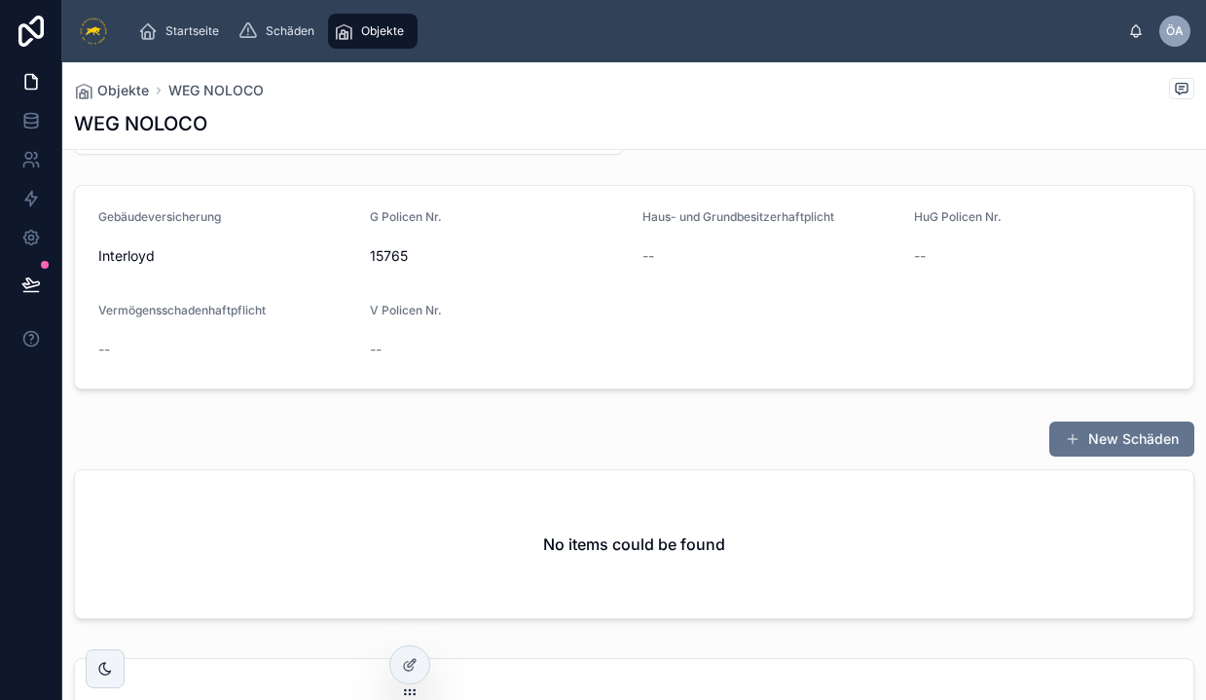
scroll to position [323, 0]
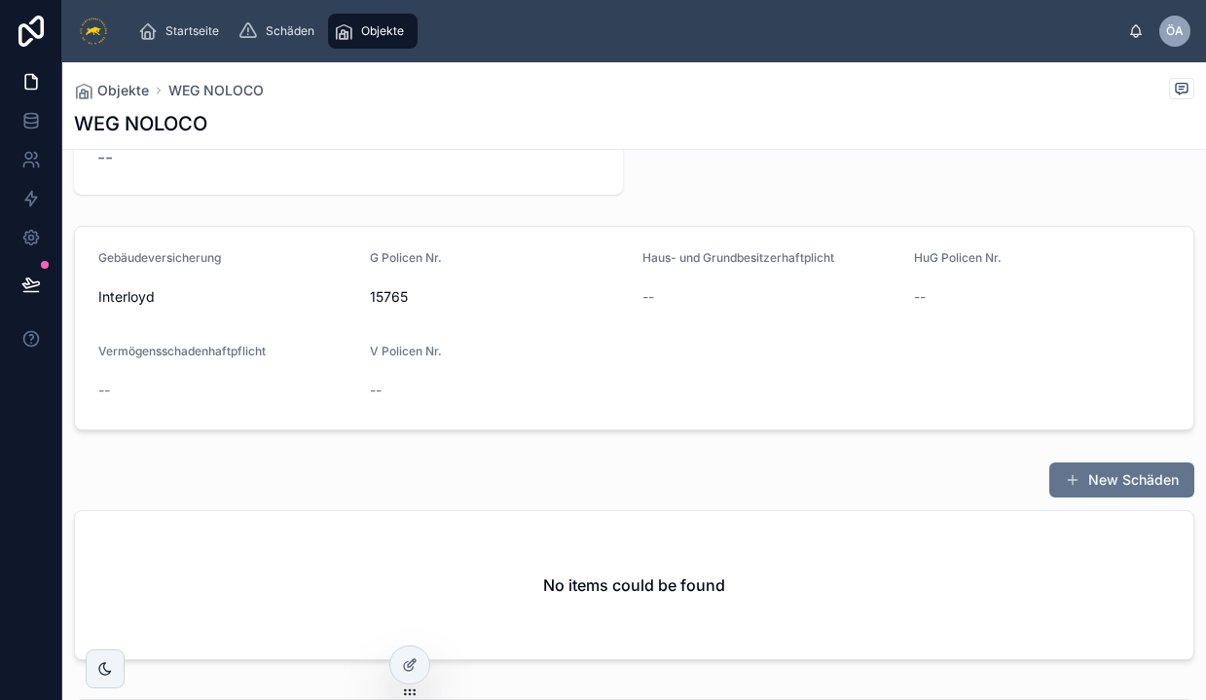
click at [94, 27] on img at bounding box center [93, 31] width 31 height 31
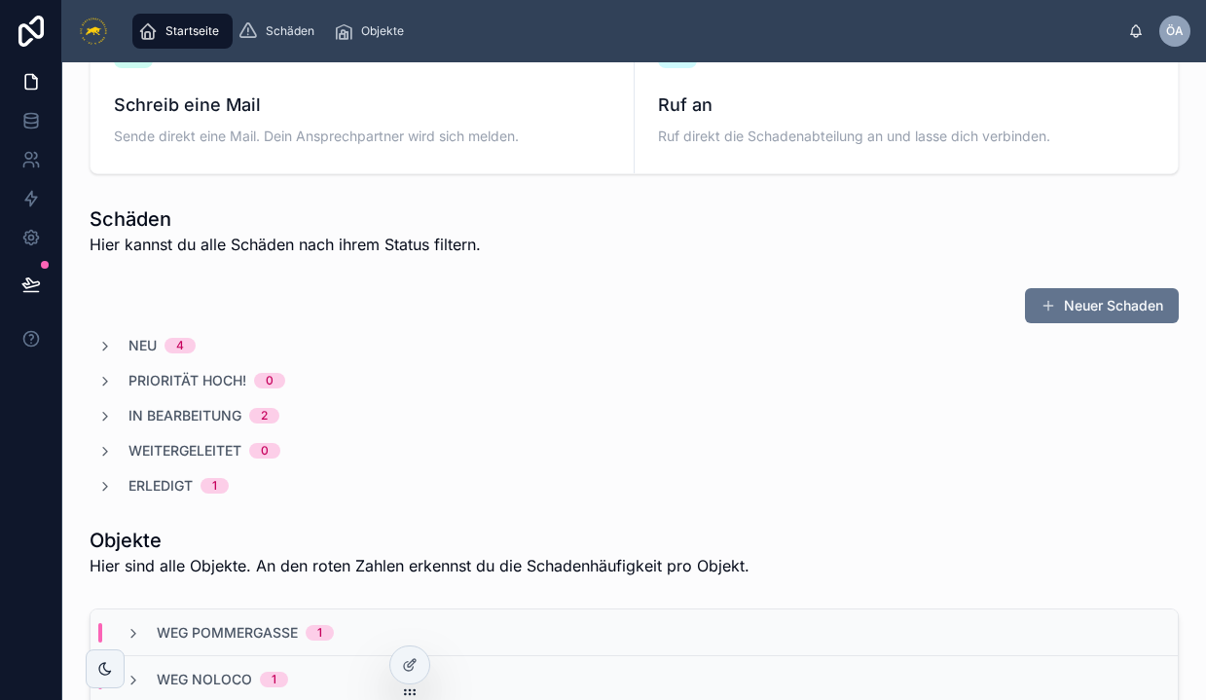
scroll to position [463, 0]
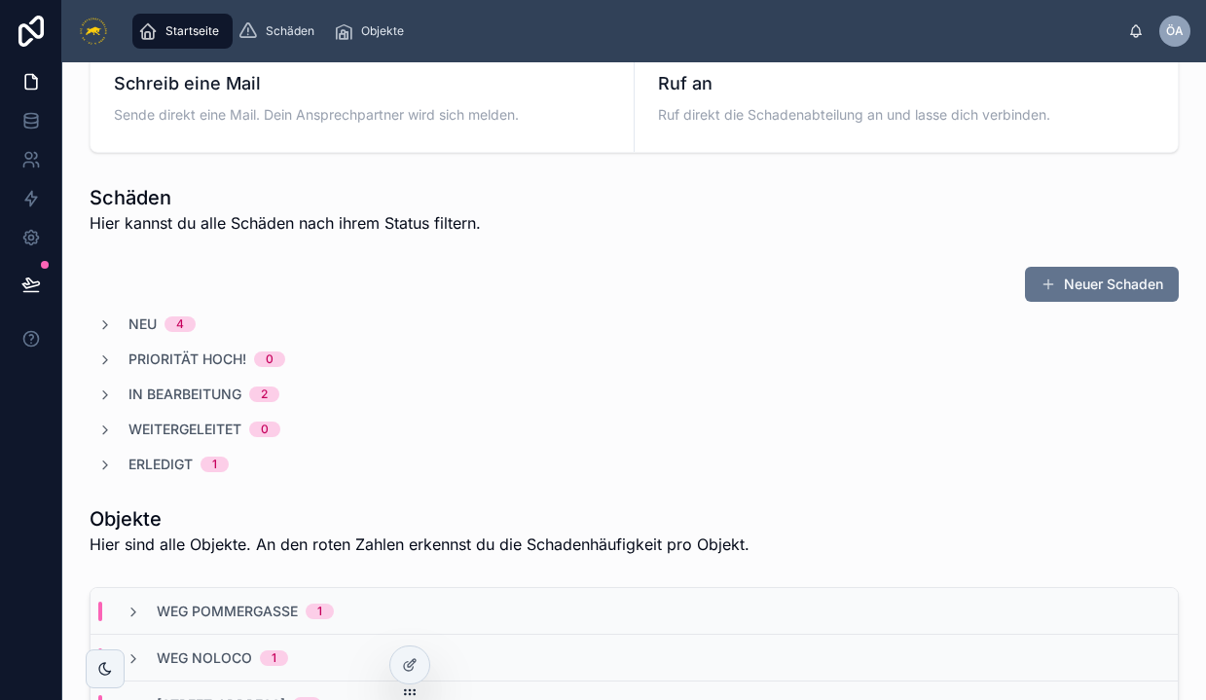
click at [169, 320] on span "4" at bounding box center [179, 324] width 31 height 16
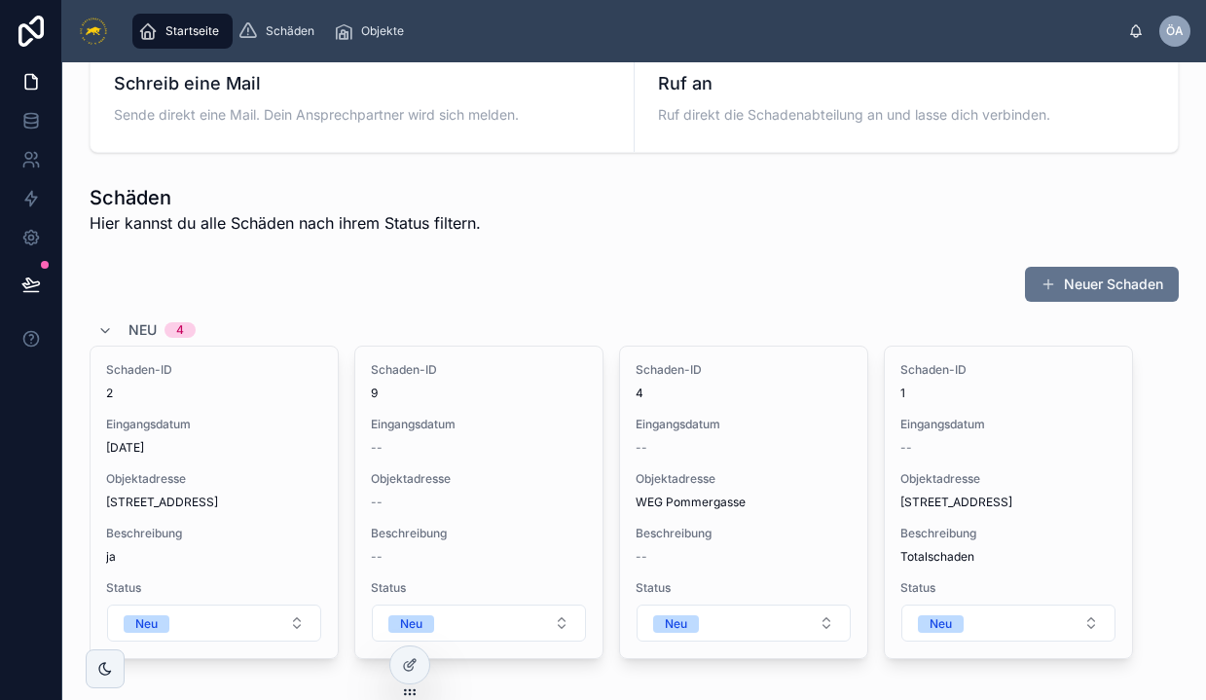
click at [169, 320] on div "Neu 4" at bounding box center [161, 329] width 67 height 31
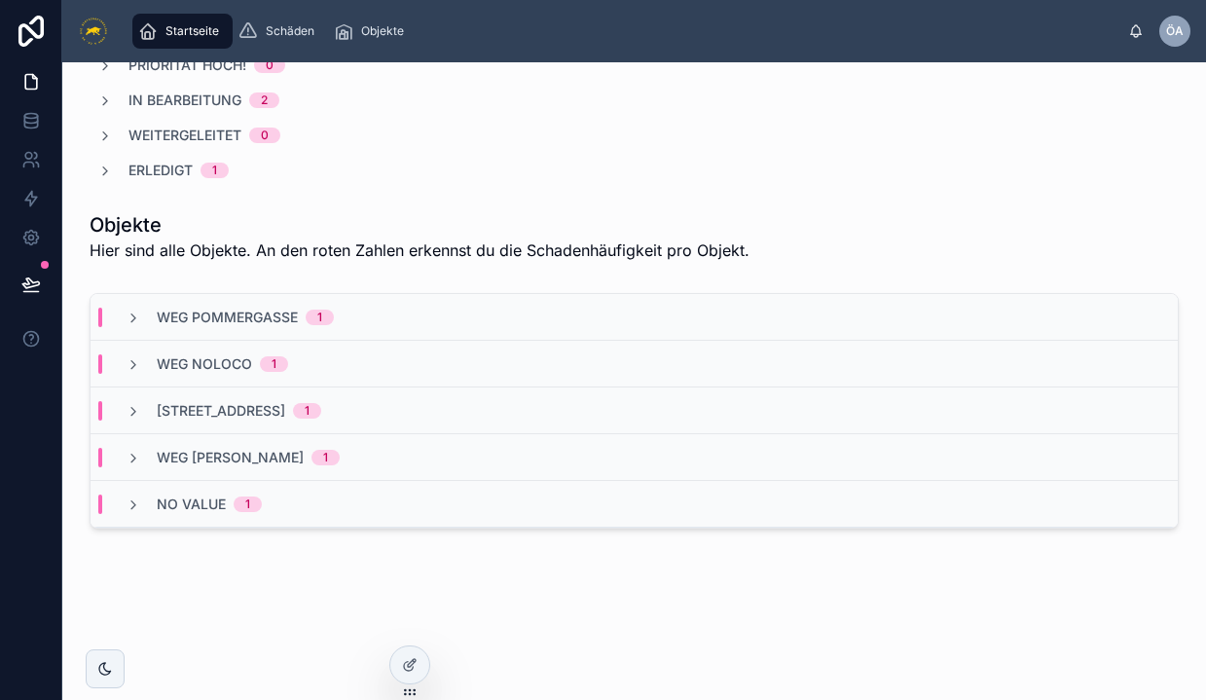
scroll to position [0, 0]
click at [179, 515] on div "No value 1" at bounding box center [634, 504] width 1087 height 47
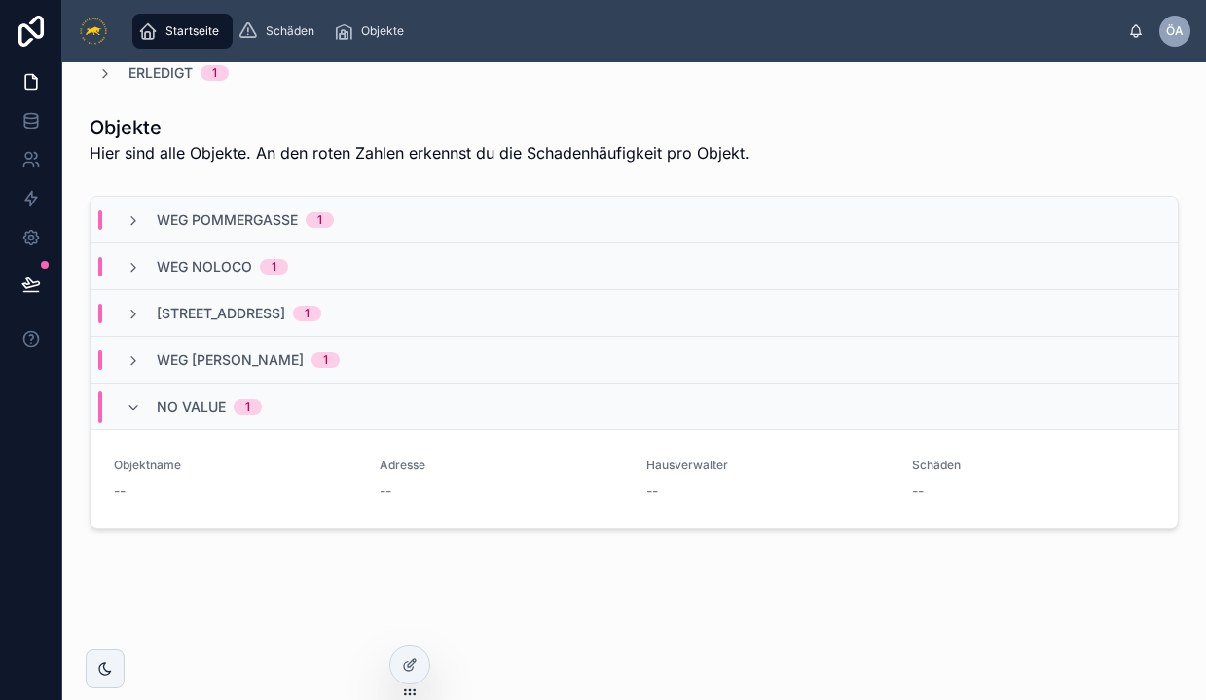
scroll to position [855, 0]
click at [219, 404] on span "No value" at bounding box center [191, 406] width 69 height 19
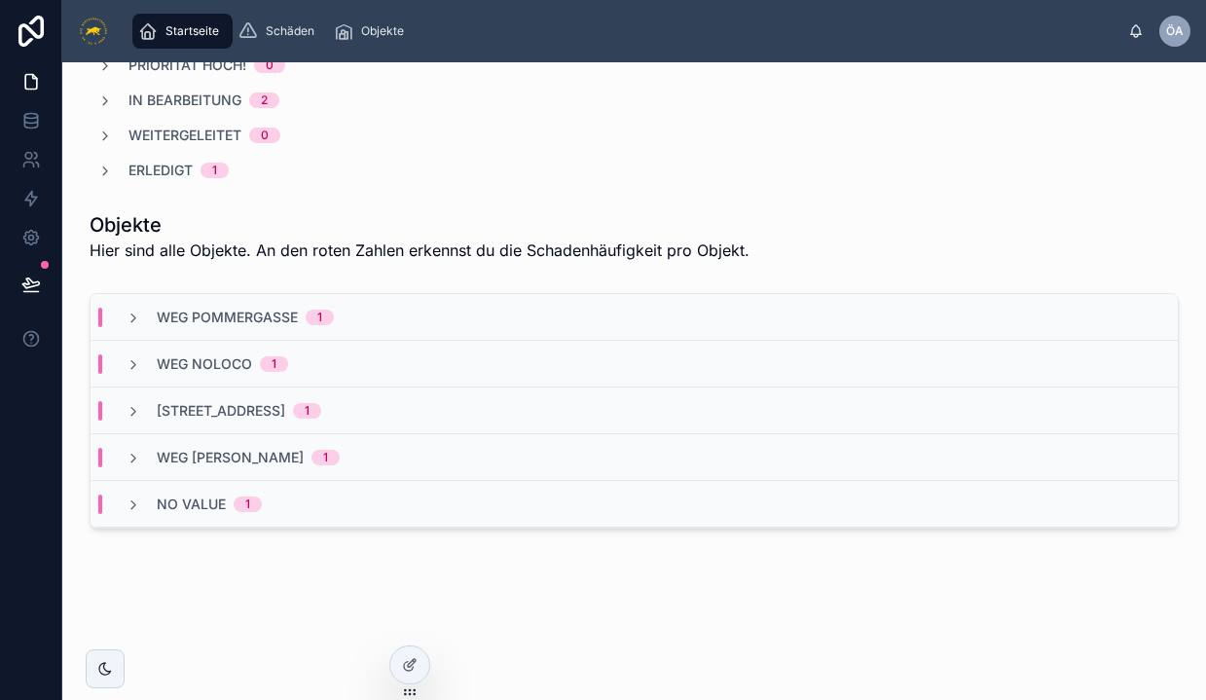
scroll to position [757, 0]
click at [324, 319] on span "1" at bounding box center [320, 318] width 28 height 16
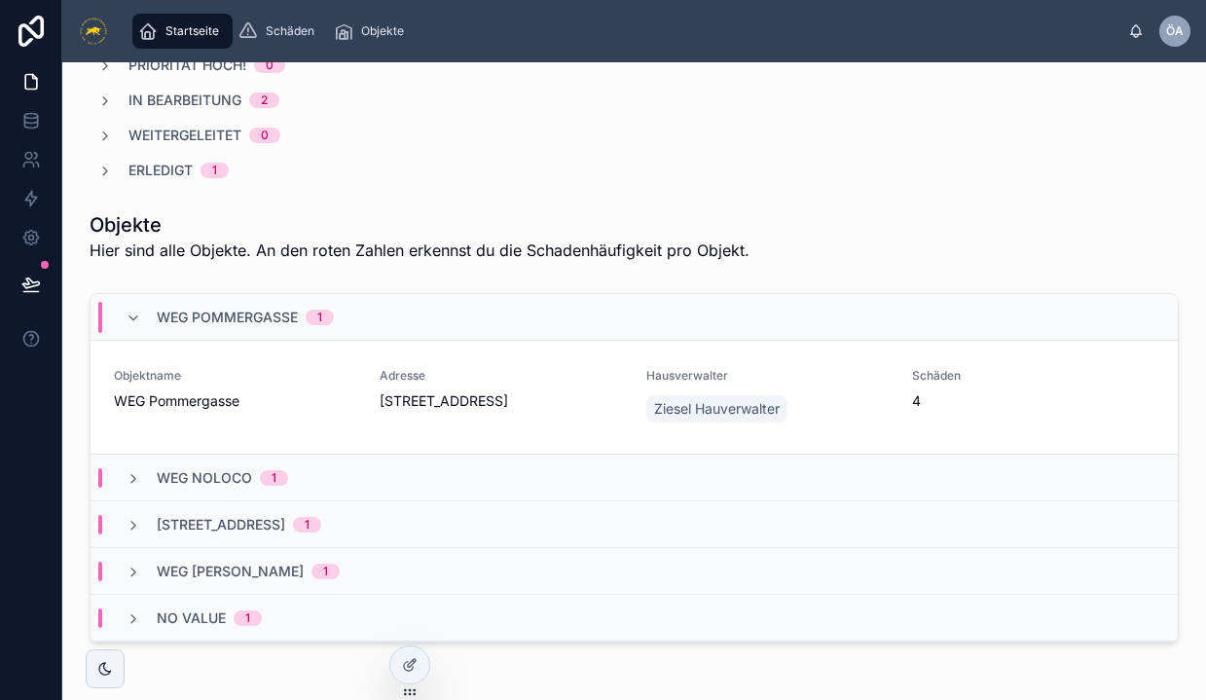
click at [324, 319] on span "1" at bounding box center [320, 318] width 28 height 16
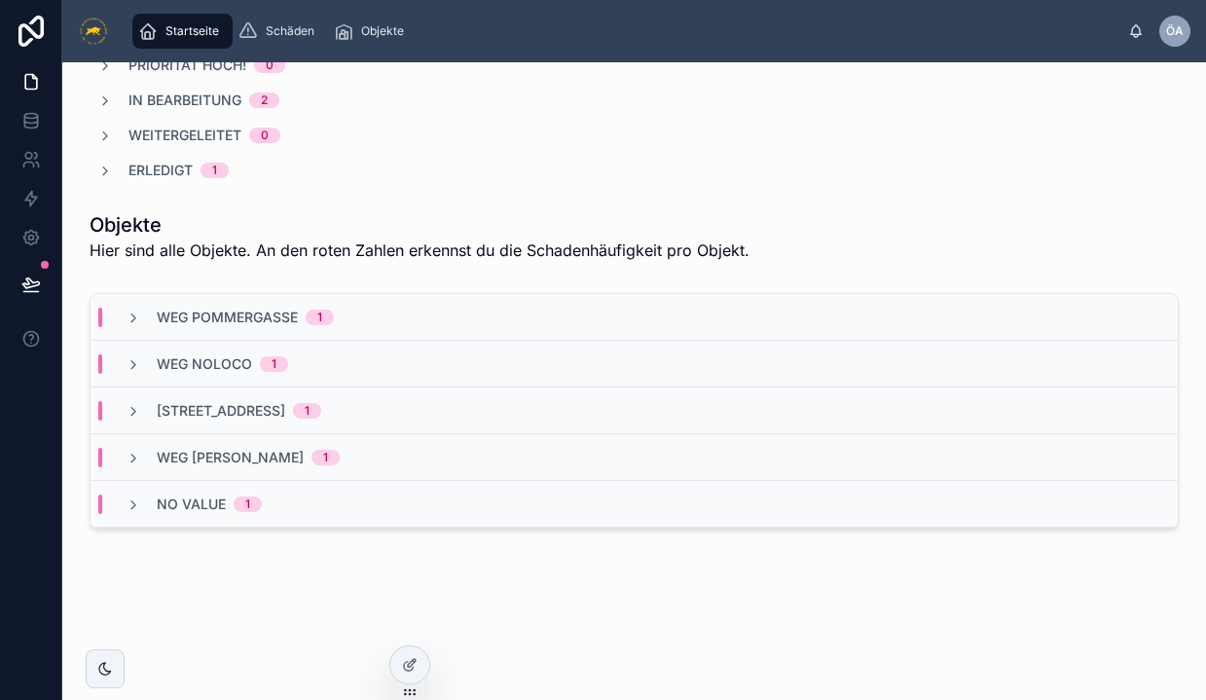
click at [324, 319] on span "1" at bounding box center [320, 318] width 28 height 16
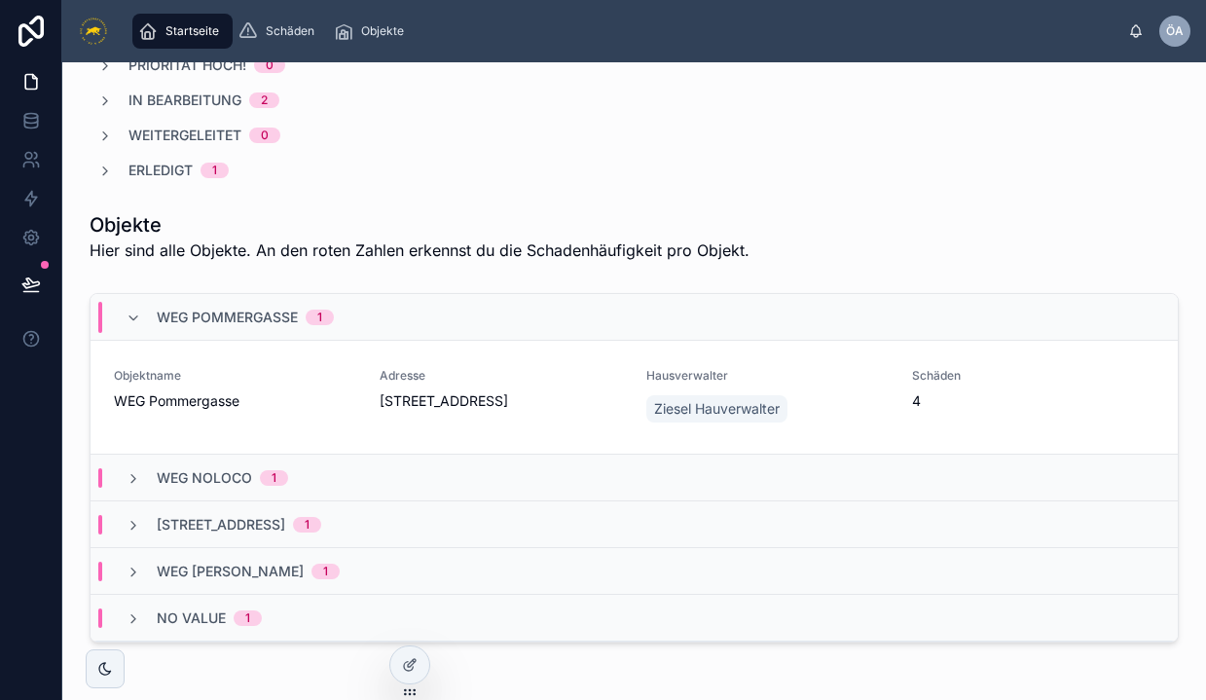
click at [315, 318] on span "1" at bounding box center [320, 318] width 28 height 16
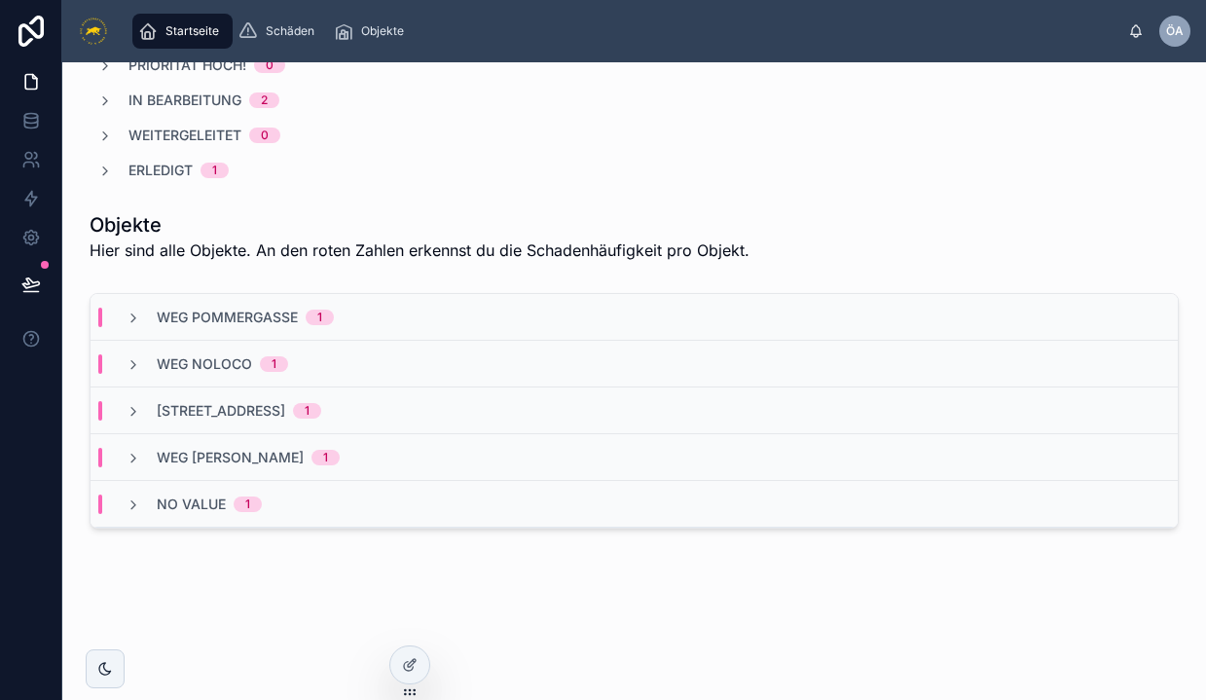
click at [315, 318] on span "1" at bounding box center [320, 318] width 28 height 16
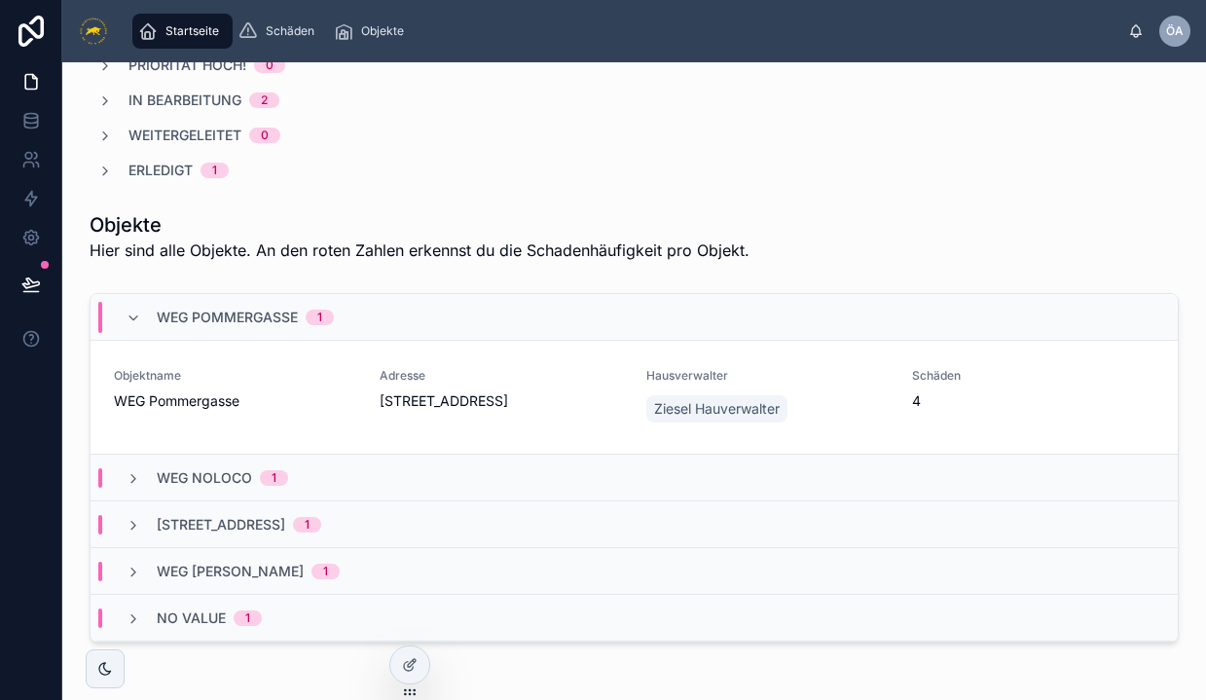
click at [259, 374] on span "Objektname" at bounding box center [235, 376] width 242 height 16
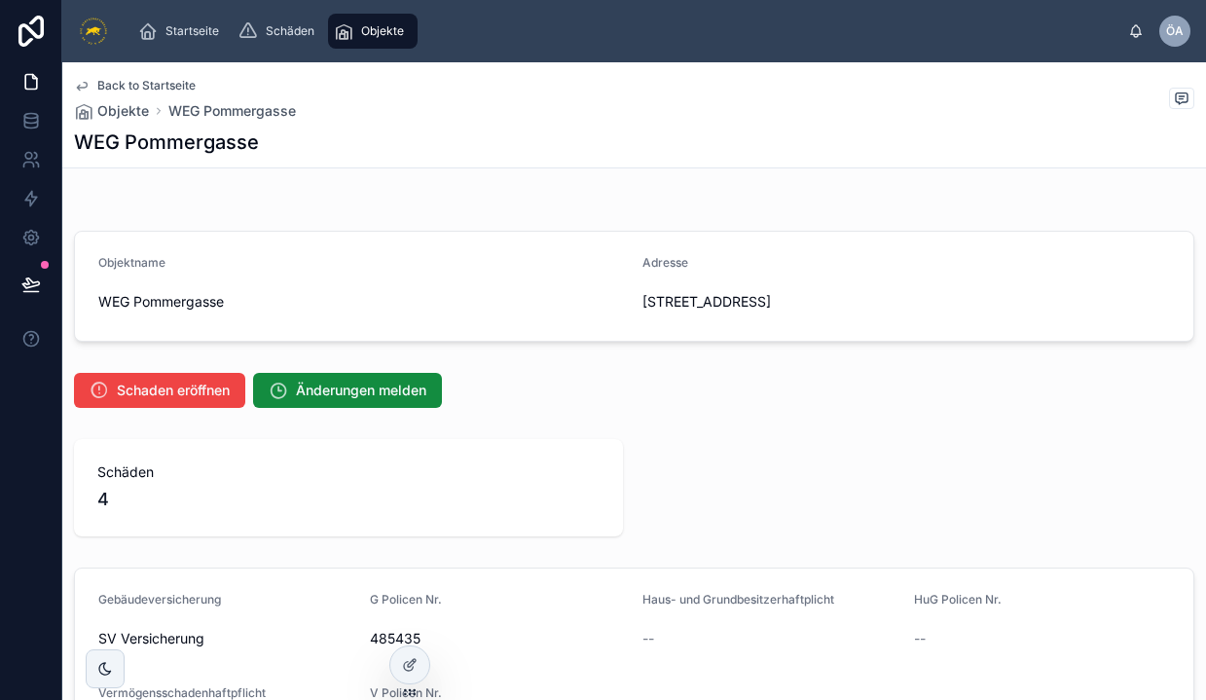
click at [129, 110] on span "Objekte" at bounding box center [123, 110] width 52 height 19
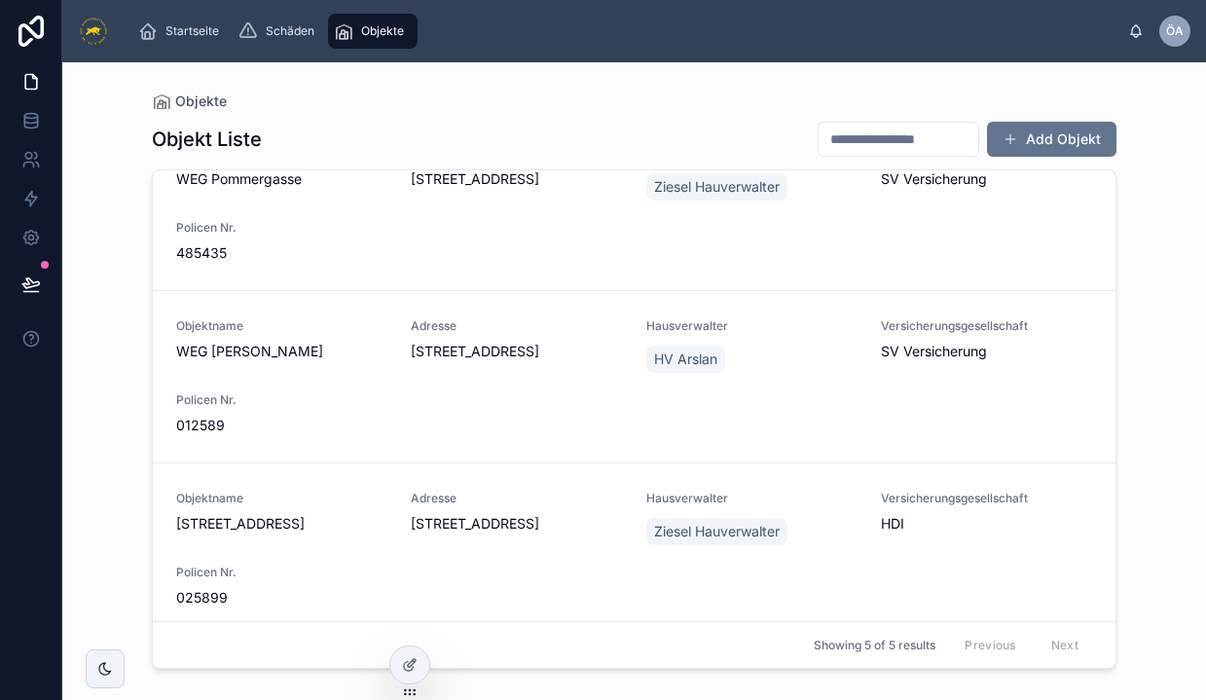
scroll to position [384, 0]
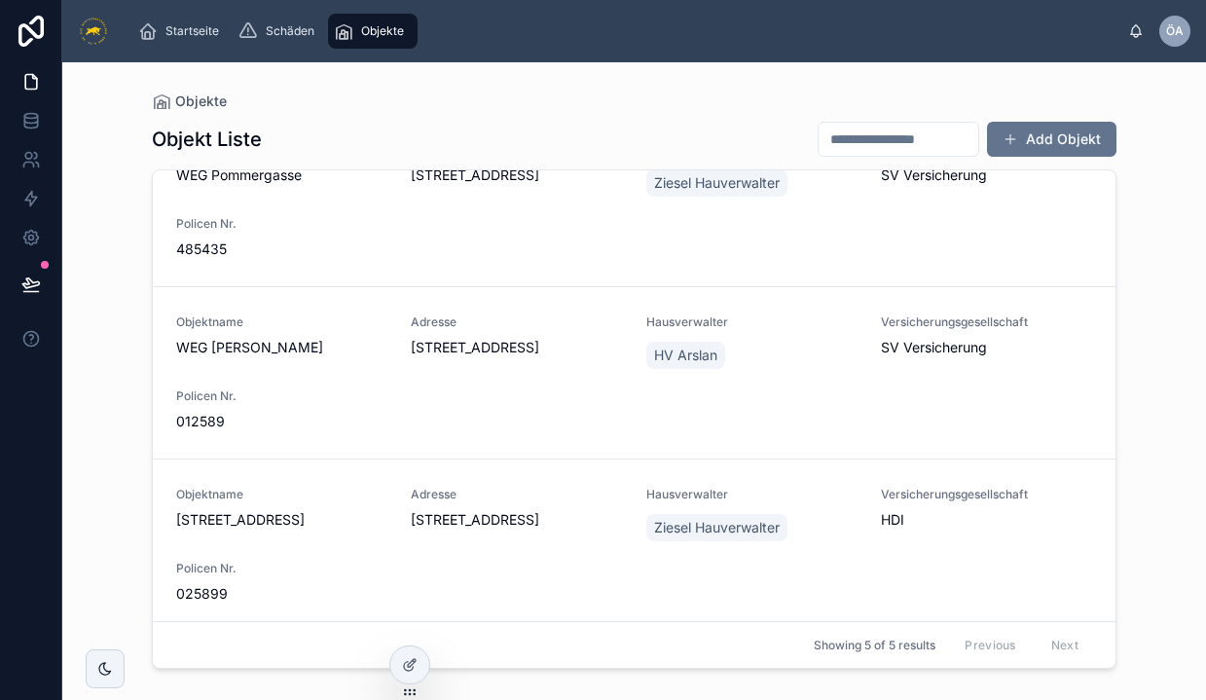
click at [501, 353] on span "[STREET_ADDRESS]" at bounding box center [516, 347] width 211 height 19
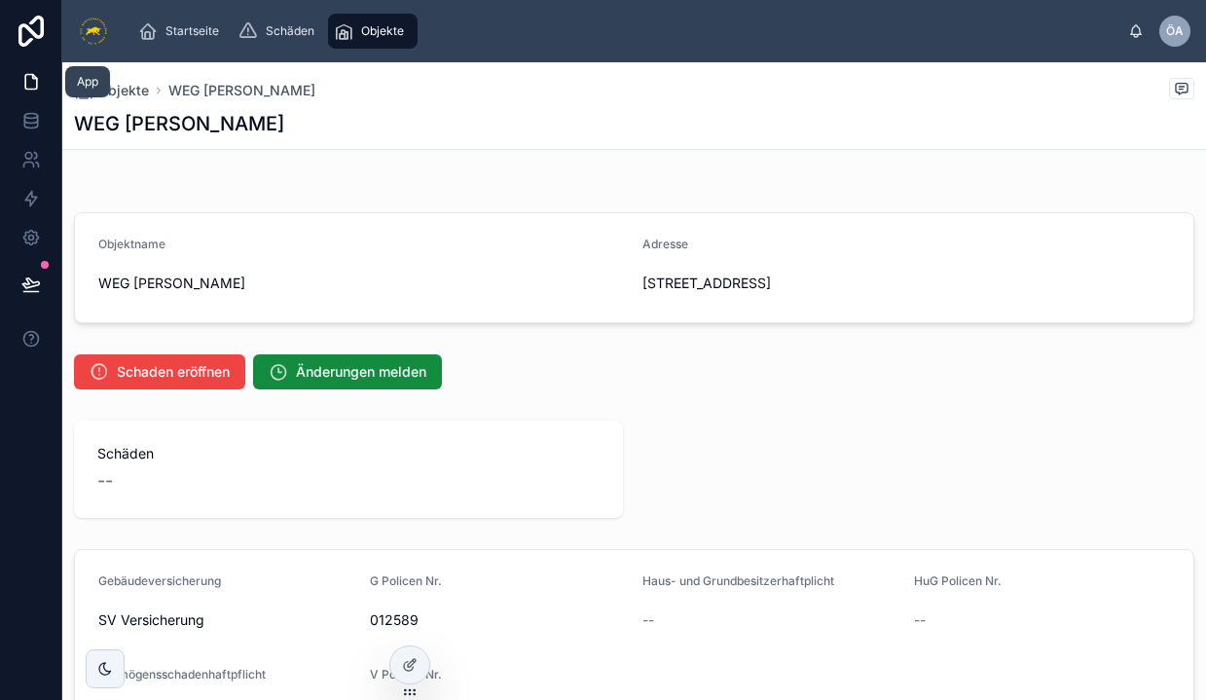
click at [26, 85] on icon at bounding box center [31, 82] width 12 height 15
click at [266, 38] on span "Schäden" at bounding box center [290, 31] width 49 height 16
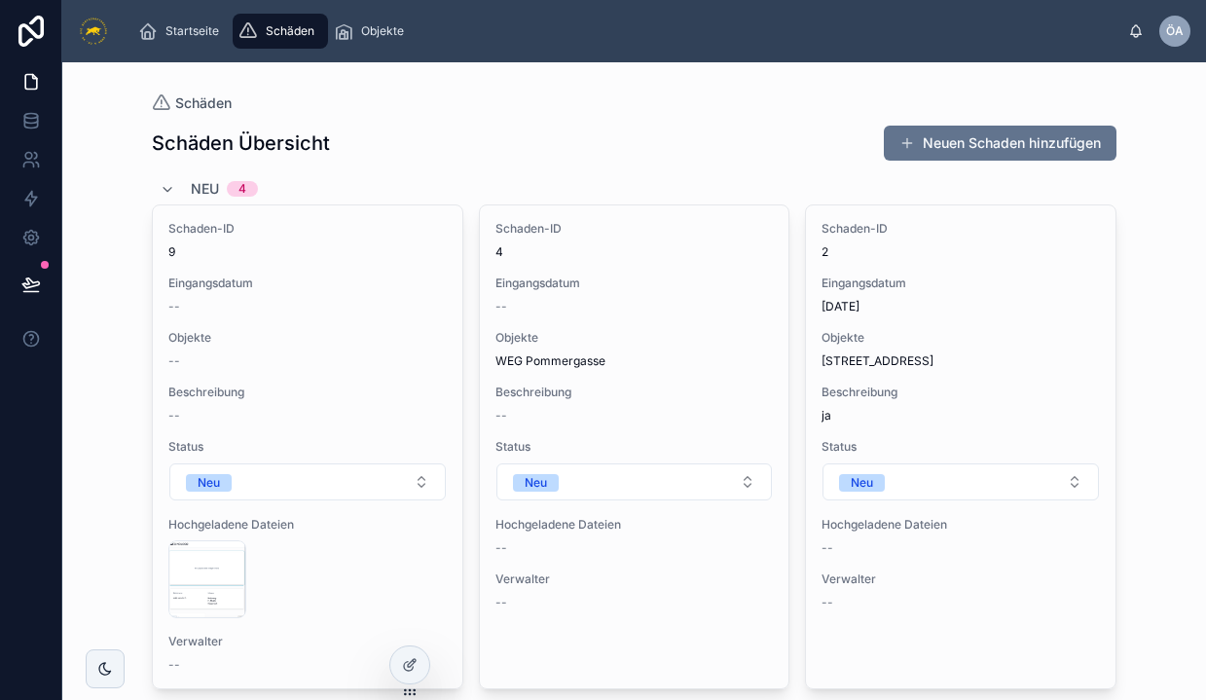
click at [322, 293] on div "Eingangsdatum --" at bounding box center [307, 294] width 278 height 39
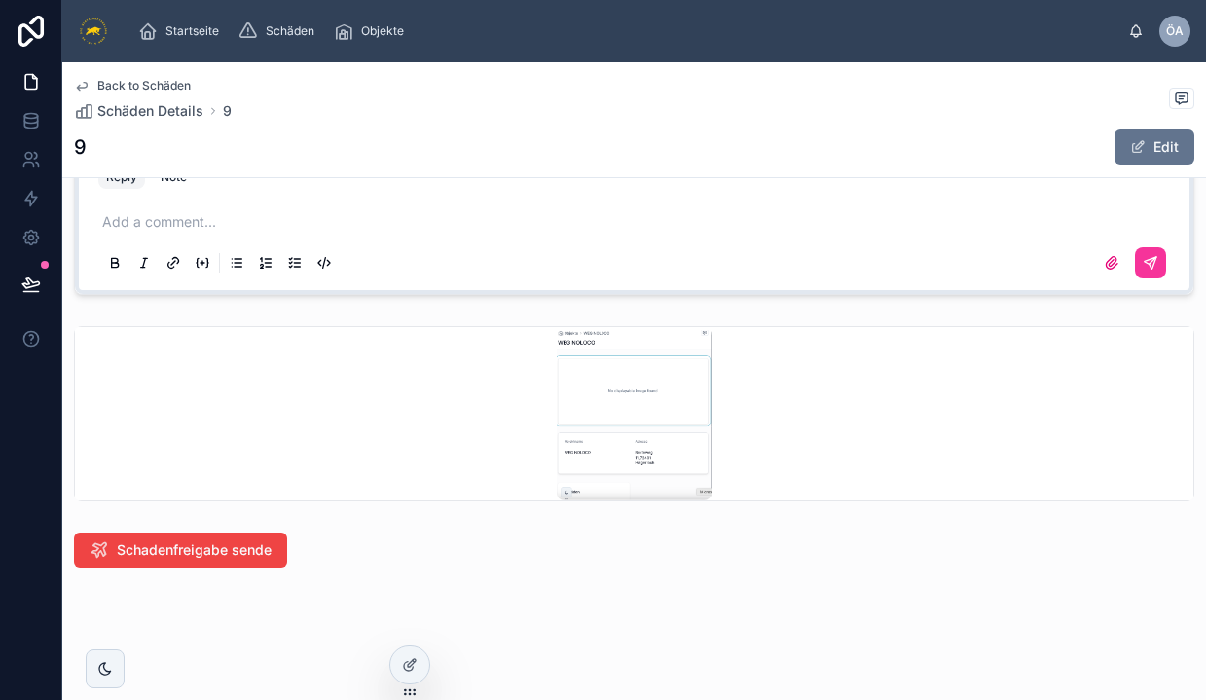
scroll to position [1234, 0]
